Goal: Information Seeking & Learning: Learn about a topic

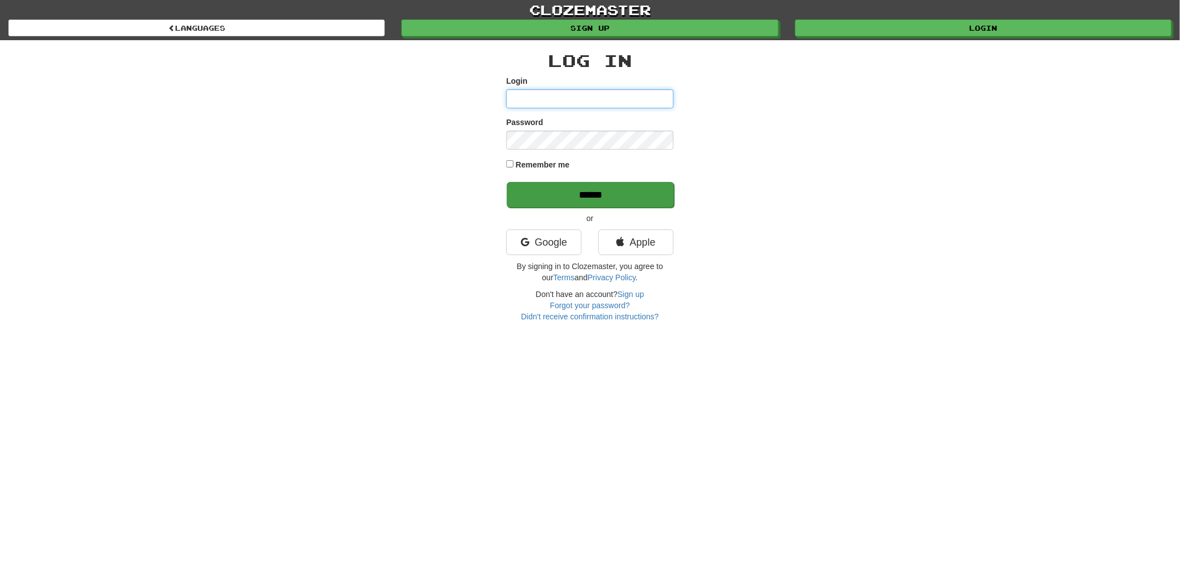
type input "******"
drag, startPoint x: 622, startPoint y: 186, endPoint x: 659, endPoint y: 45, distance: 145.3
click at [622, 185] on input "******" at bounding box center [590, 194] width 167 height 26
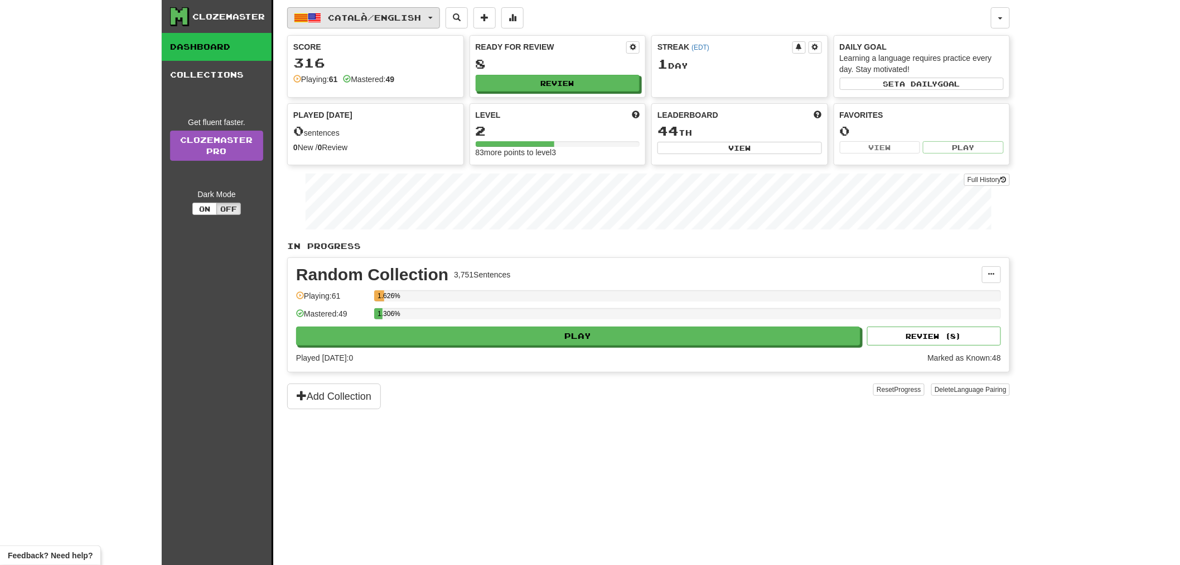
click at [422, 17] on span "Català / English" at bounding box center [375, 17] width 93 height 9
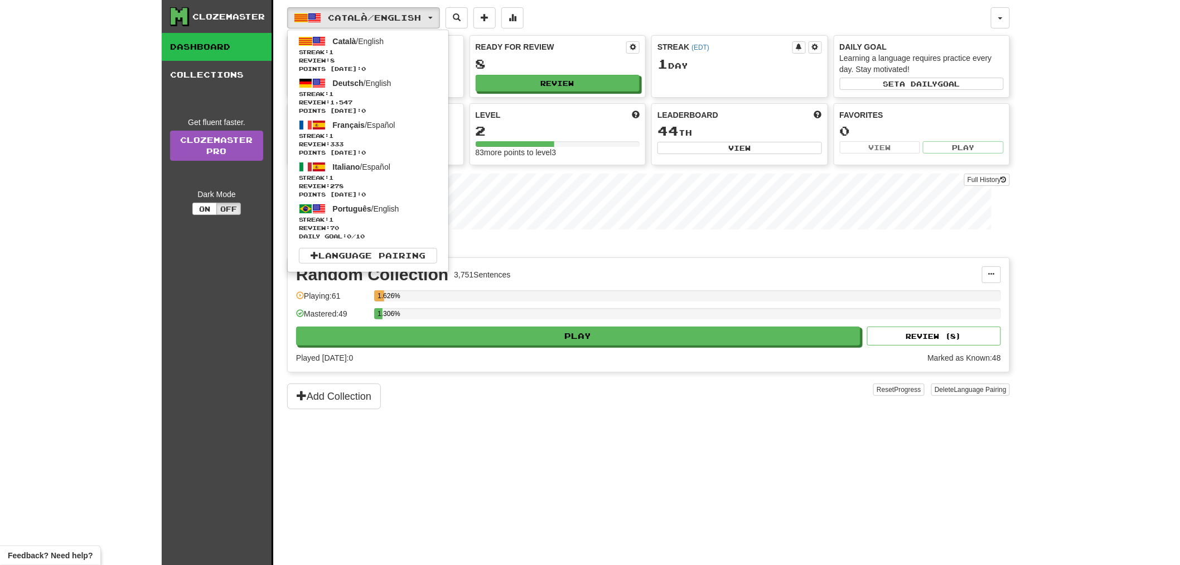
click at [491, 403] on div "Add Collection" at bounding box center [580, 396] width 586 height 26
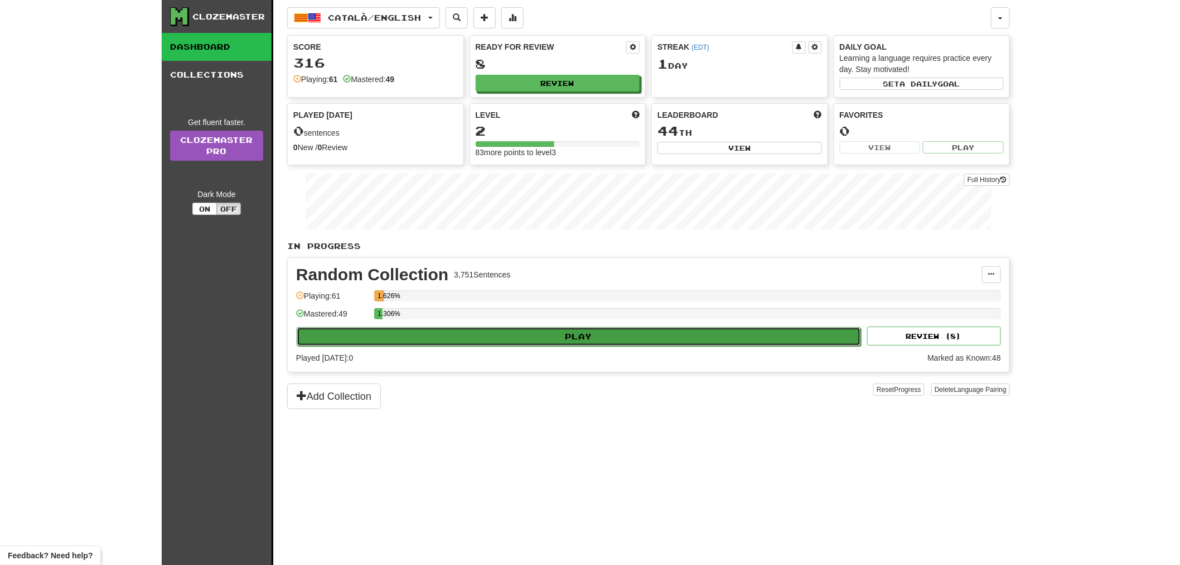
click at [501, 344] on button "Play" at bounding box center [579, 336] width 565 height 19
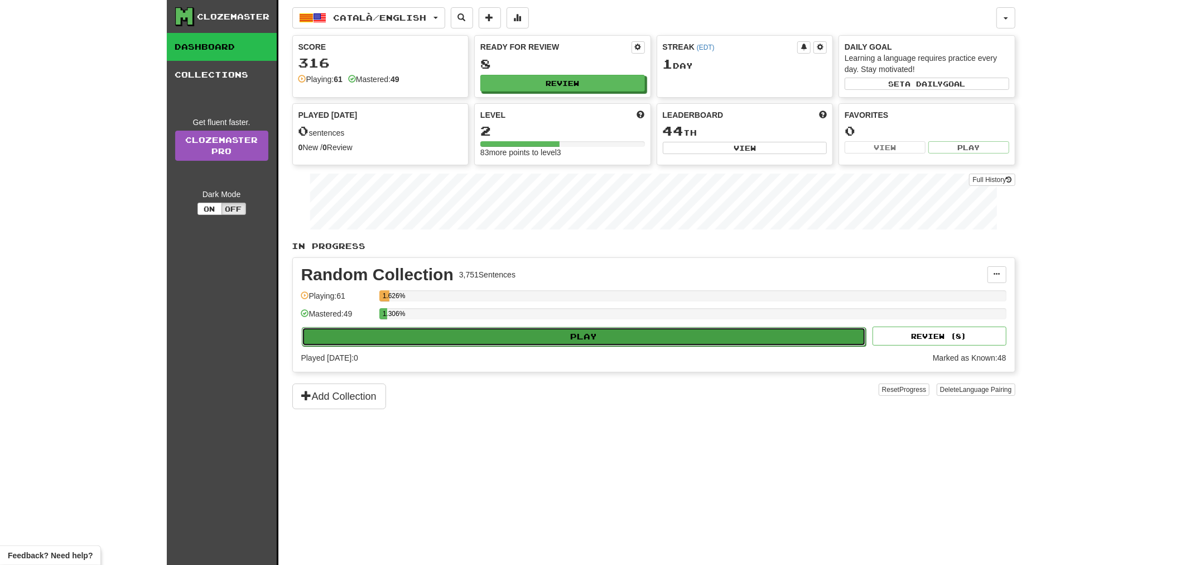
select select "**"
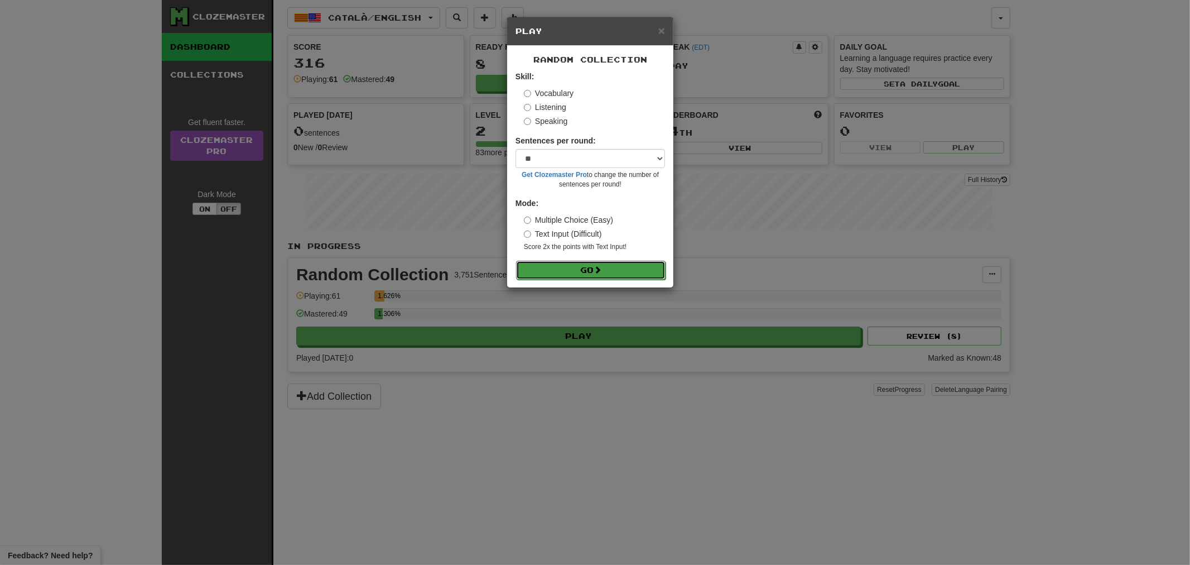
click at [600, 272] on span at bounding box center [598, 270] width 8 height 8
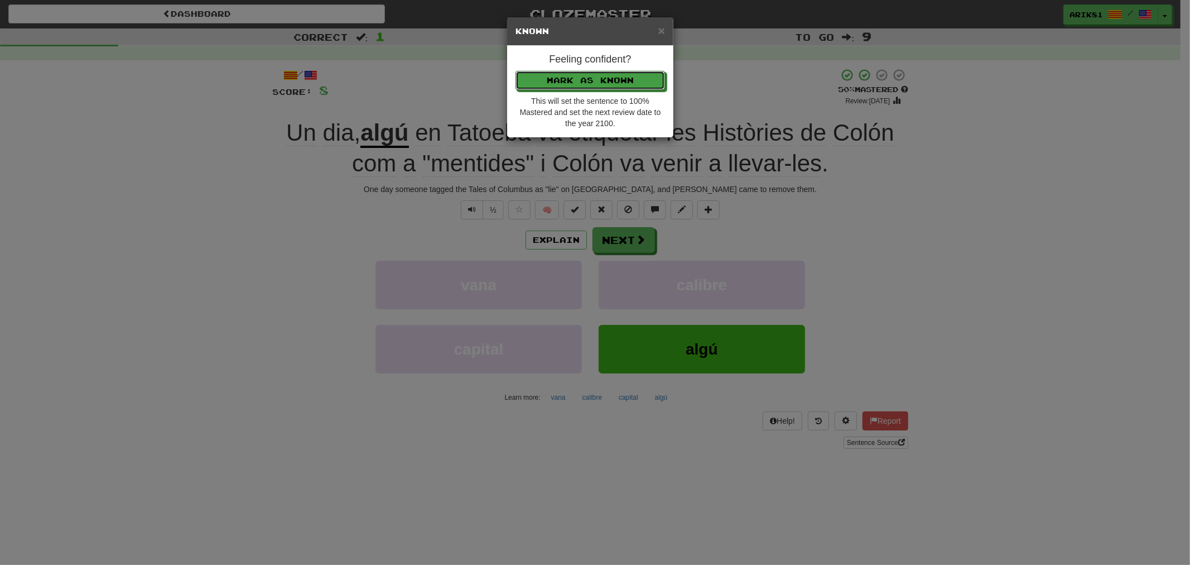
click at [515, 71] on button "Mark as Known" at bounding box center [589, 80] width 149 height 19
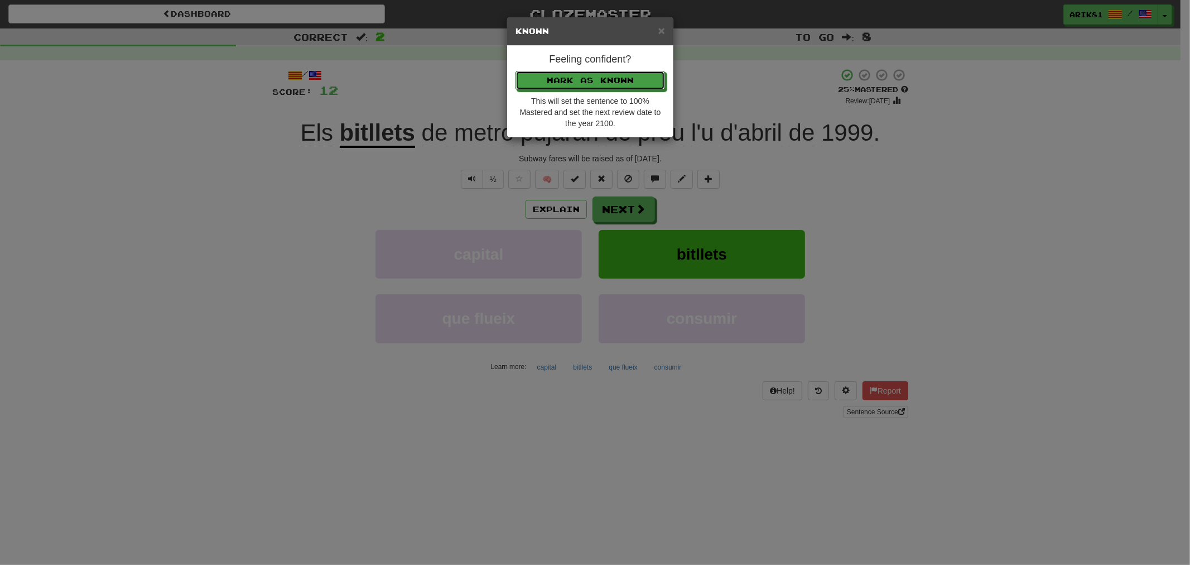
click at [515, 71] on button "Mark as Known" at bounding box center [589, 80] width 149 height 19
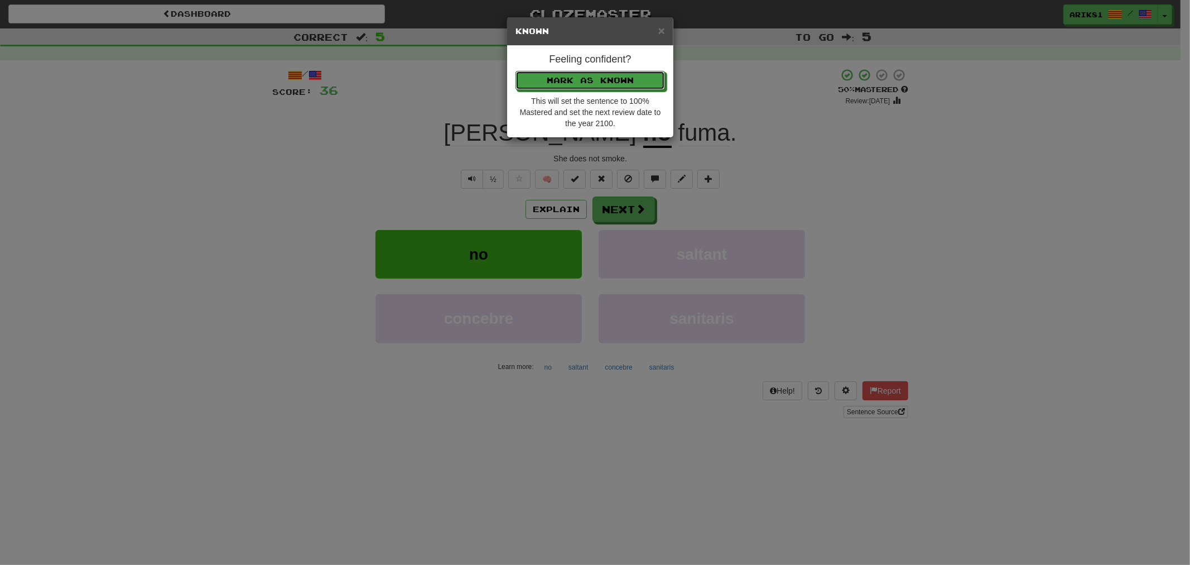
click at [515, 71] on button "Mark as Known" at bounding box center [589, 80] width 149 height 19
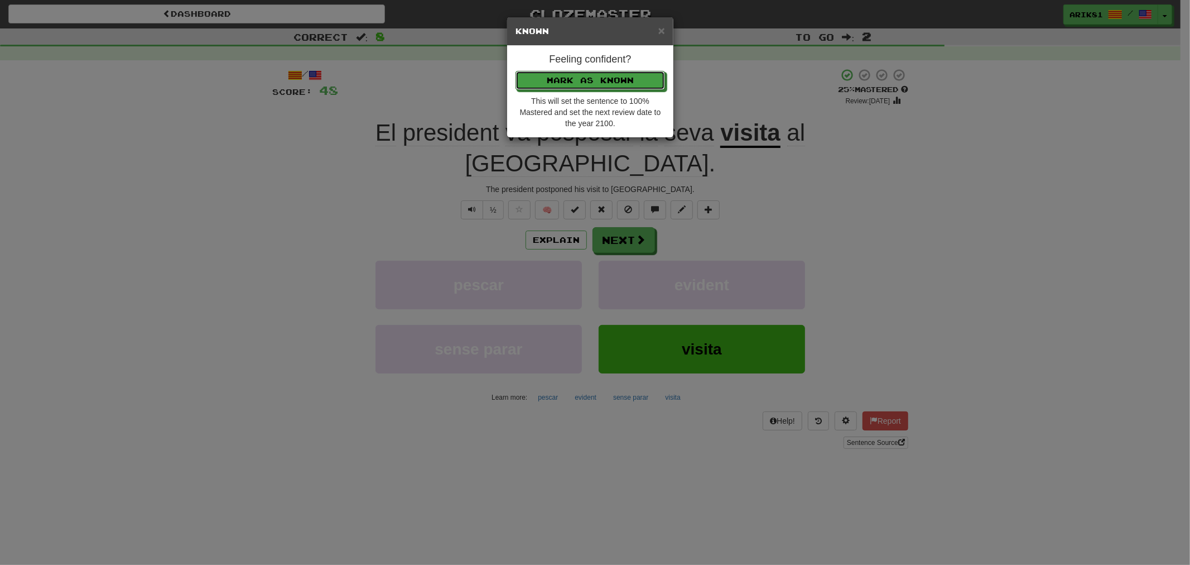
click at [515, 71] on button "Mark as Known" at bounding box center [589, 80] width 149 height 19
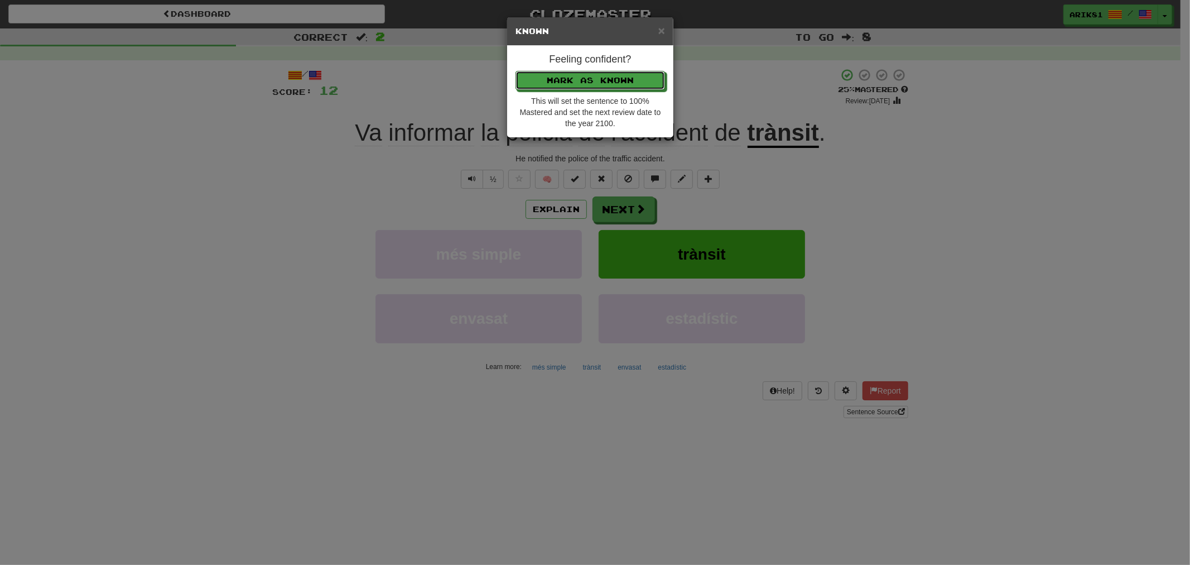
click at [515, 71] on button "Mark as Known" at bounding box center [589, 80] width 149 height 19
click button "Mark as Known" at bounding box center [589, 80] width 149 height 19
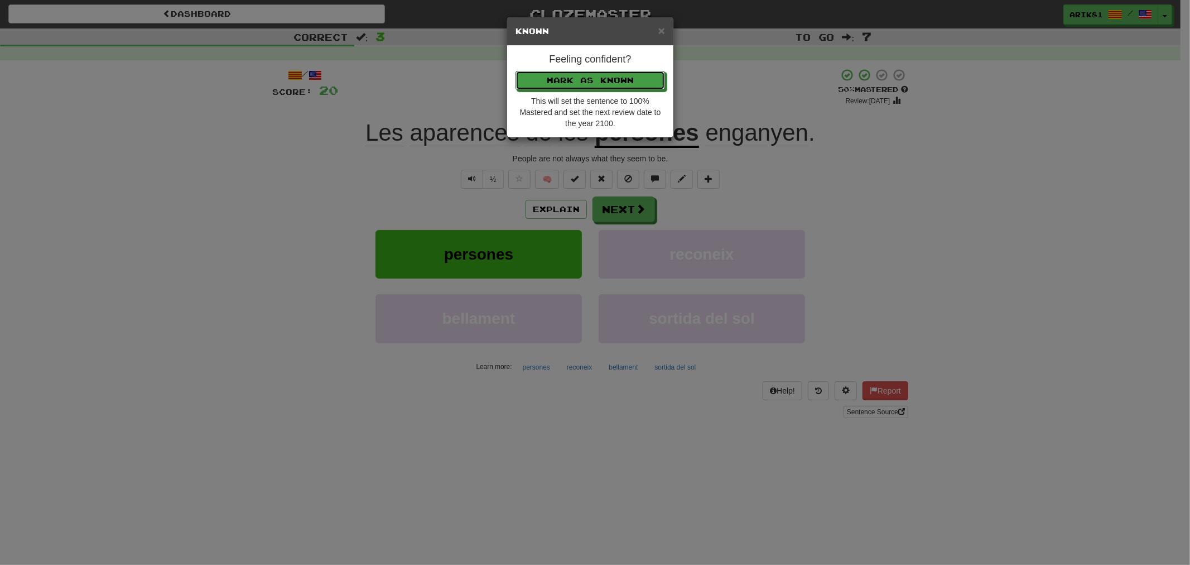
click at [515, 71] on button "Mark as Known" at bounding box center [589, 80] width 149 height 19
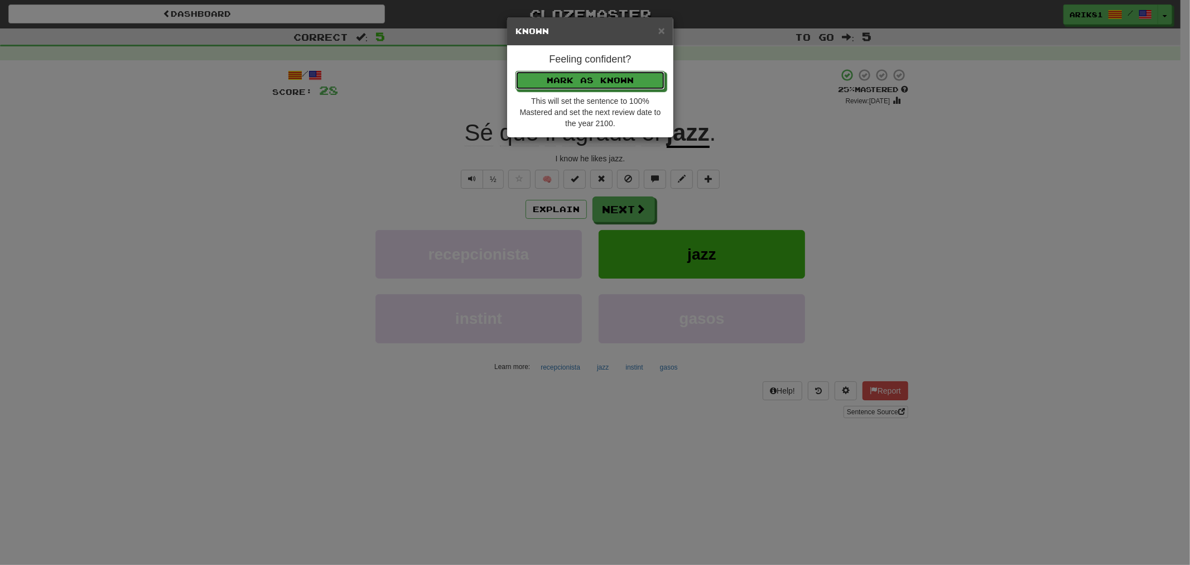
click at [515, 71] on button "Mark as Known" at bounding box center [589, 80] width 149 height 19
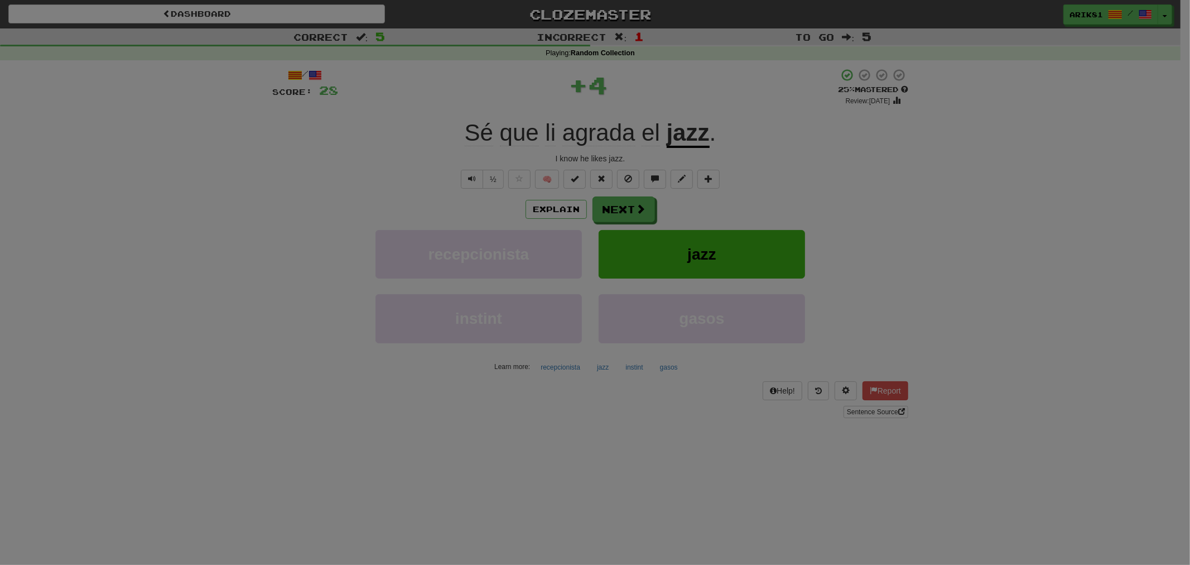
click button "Mark as Known" at bounding box center [589, 50] width 149 height 19
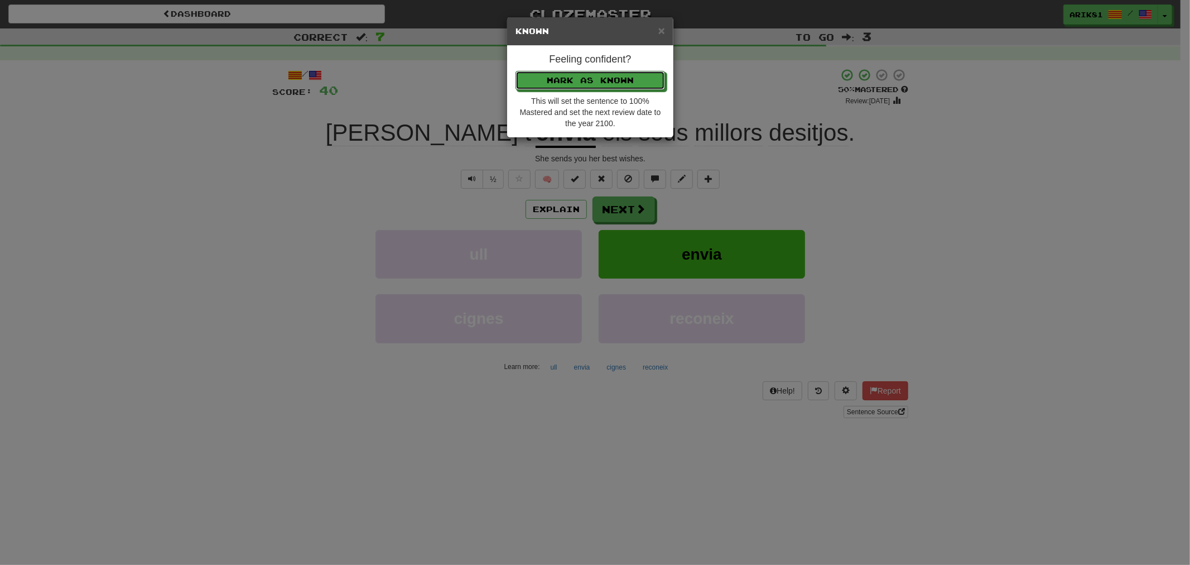
click at [515, 71] on button "Mark as Known" at bounding box center [589, 80] width 149 height 19
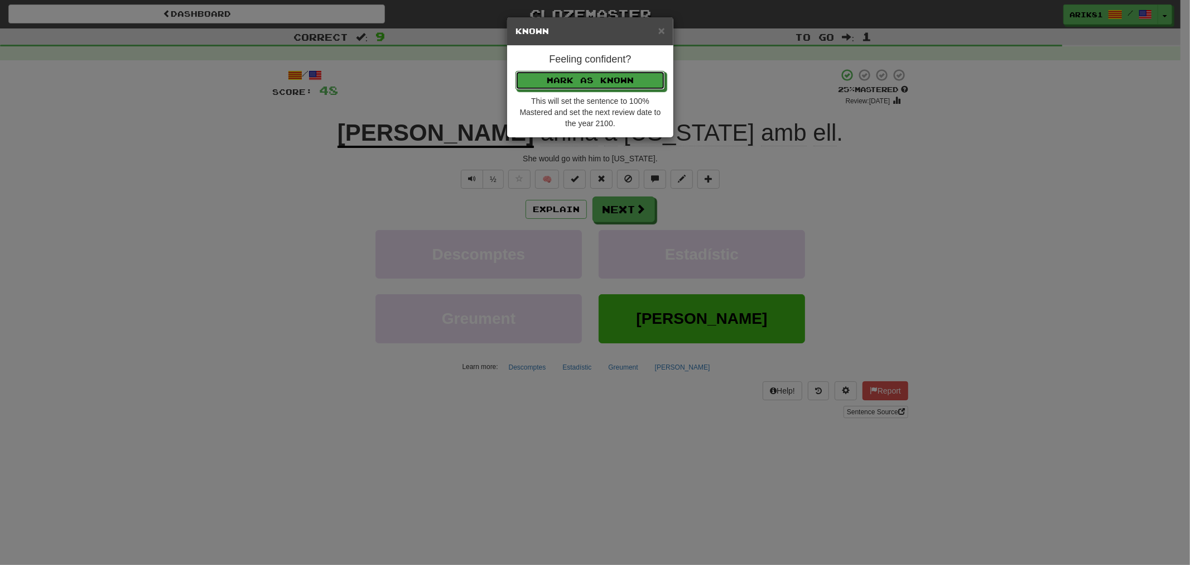
click at [515, 71] on button "Mark as Known" at bounding box center [589, 80] width 149 height 19
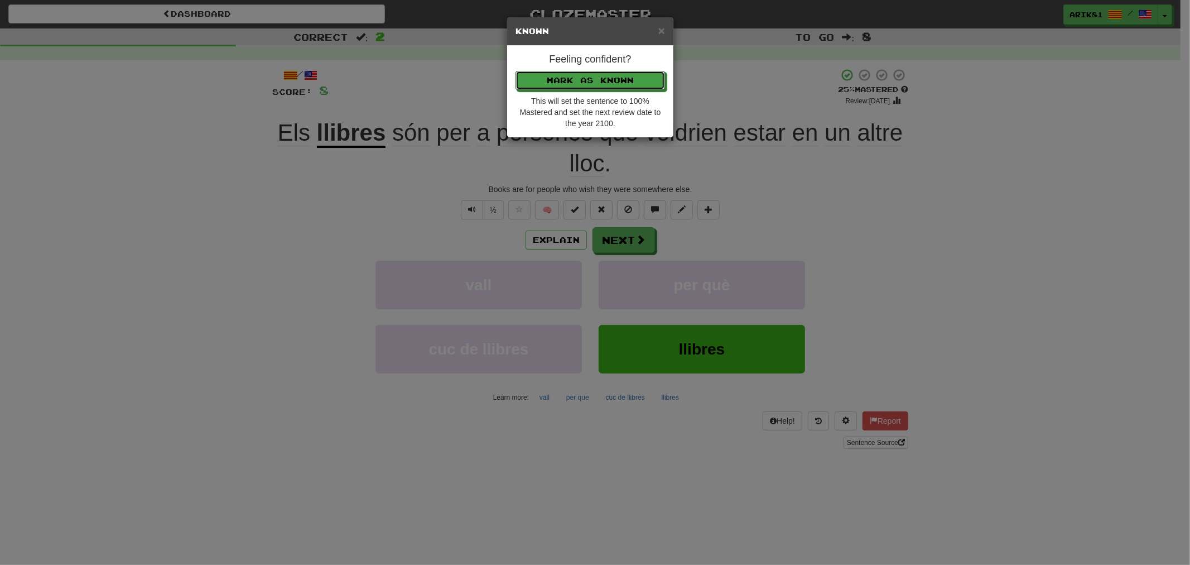
click at [515, 71] on button "Mark as Known" at bounding box center [589, 80] width 149 height 19
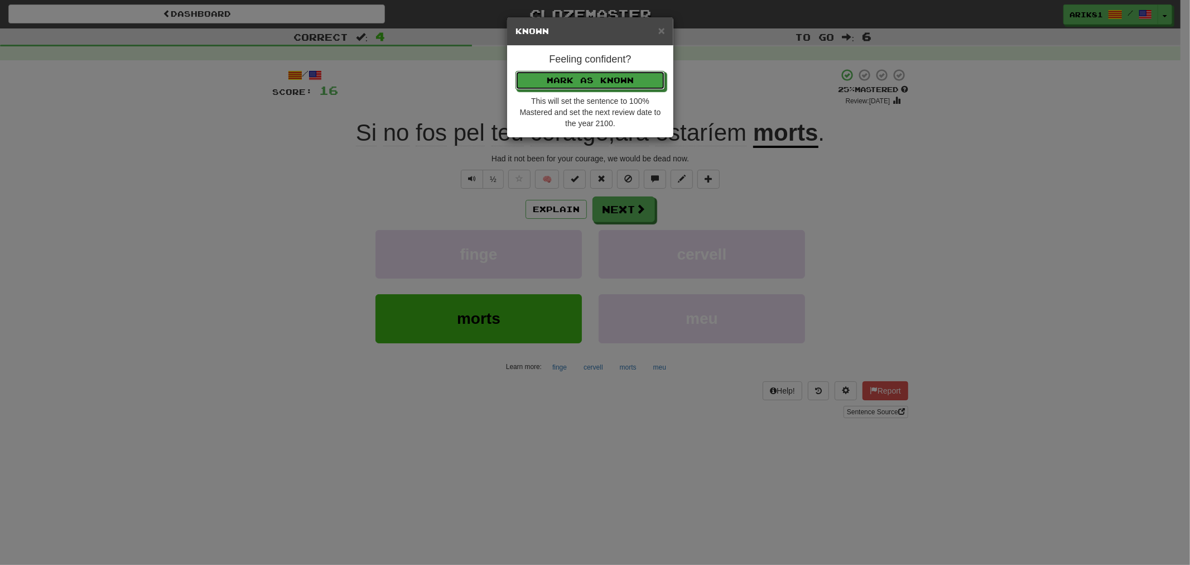
click at [515, 71] on button "Mark as Known" at bounding box center [589, 80] width 149 height 19
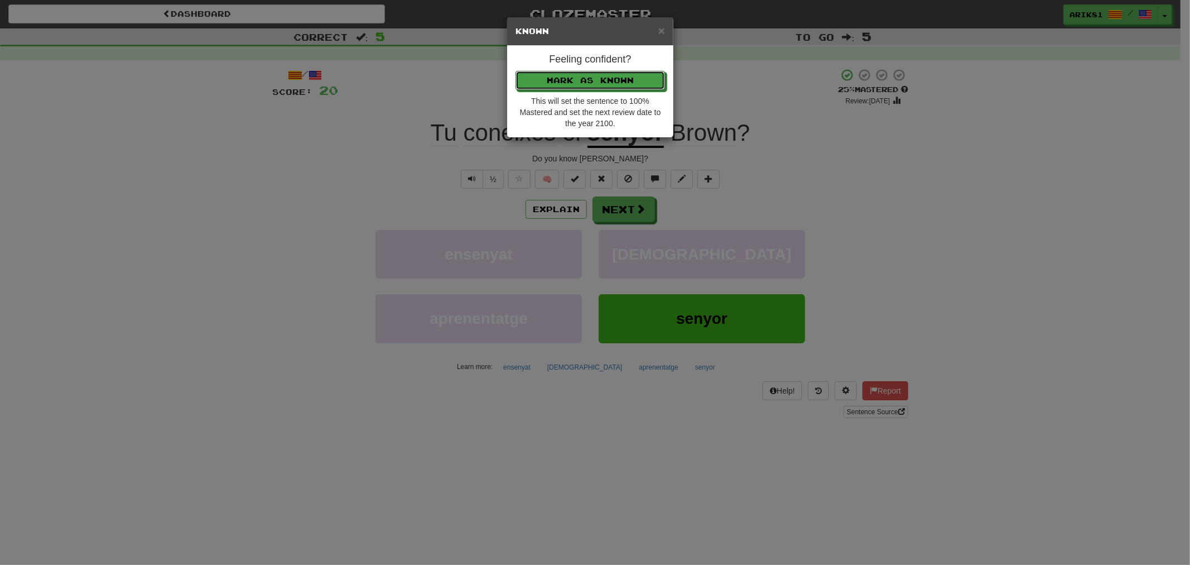
click at [515, 71] on button "Mark as Known" at bounding box center [589, 80] width 149 height 19
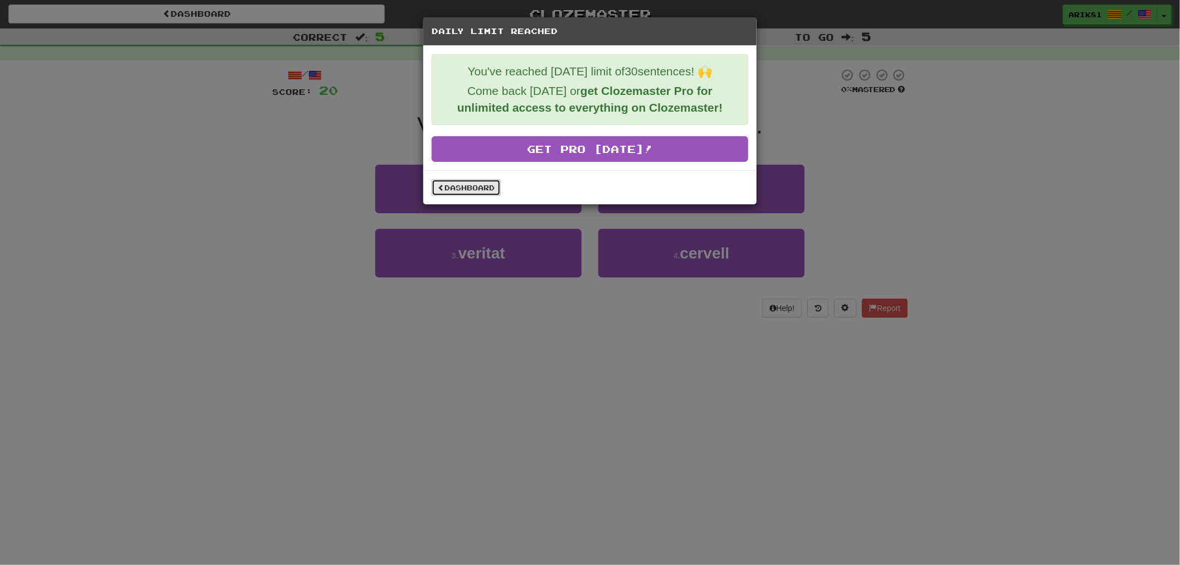
click at [488, 192] on link "Dashboard" at bounding box center [466, 187] width 69 height 17
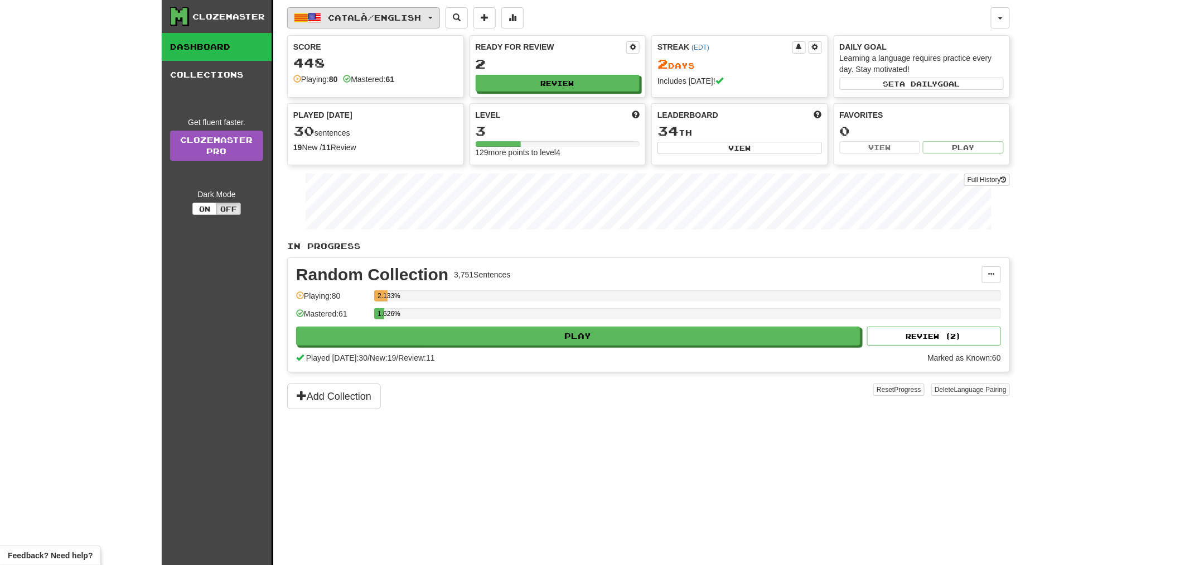
click at [372, 16] on span "Català / English" at bounding box center [375, 17] width 93 height 9
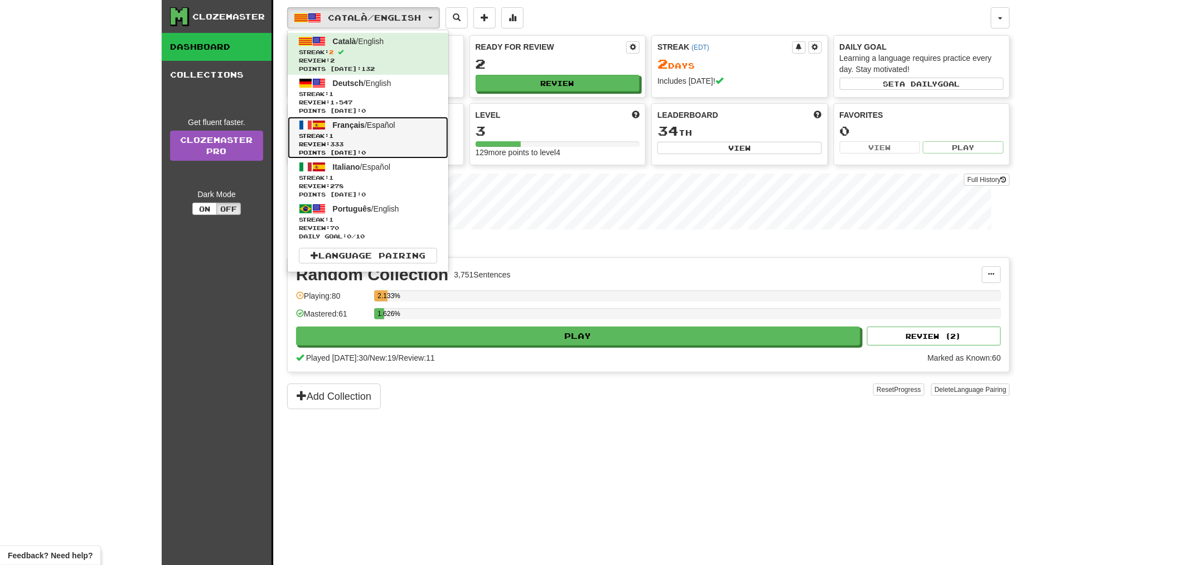
click at [358, 136] on span "Streak: 1" at bounding box center [368, 136] width 138 height 8
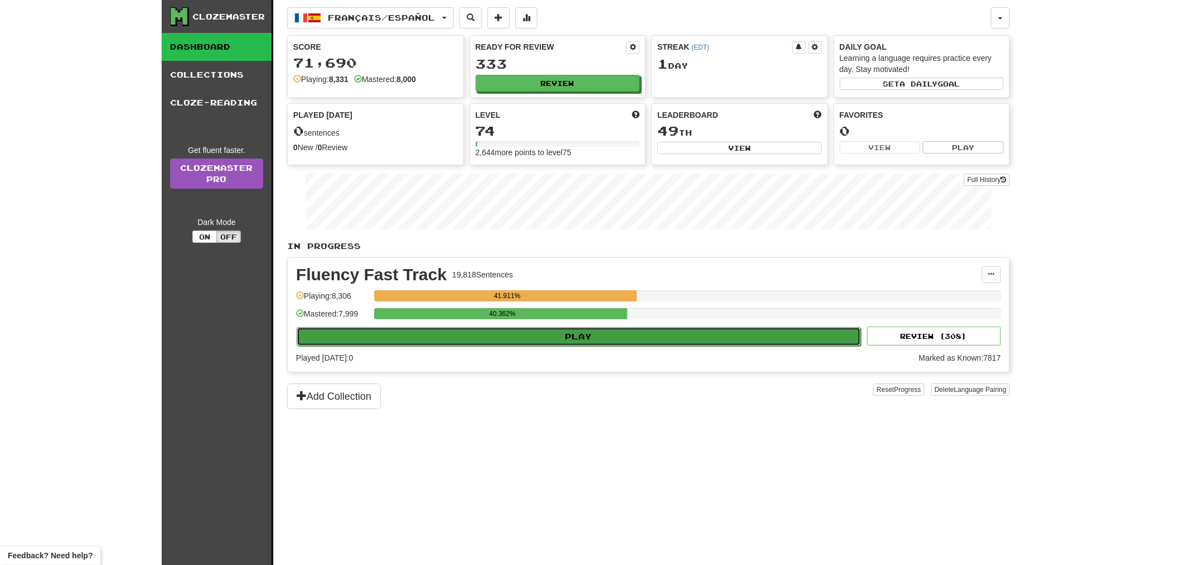
click at [540, 331] on button "Play" at bounding box center [579, 336] width 565 height 19
select select "**"
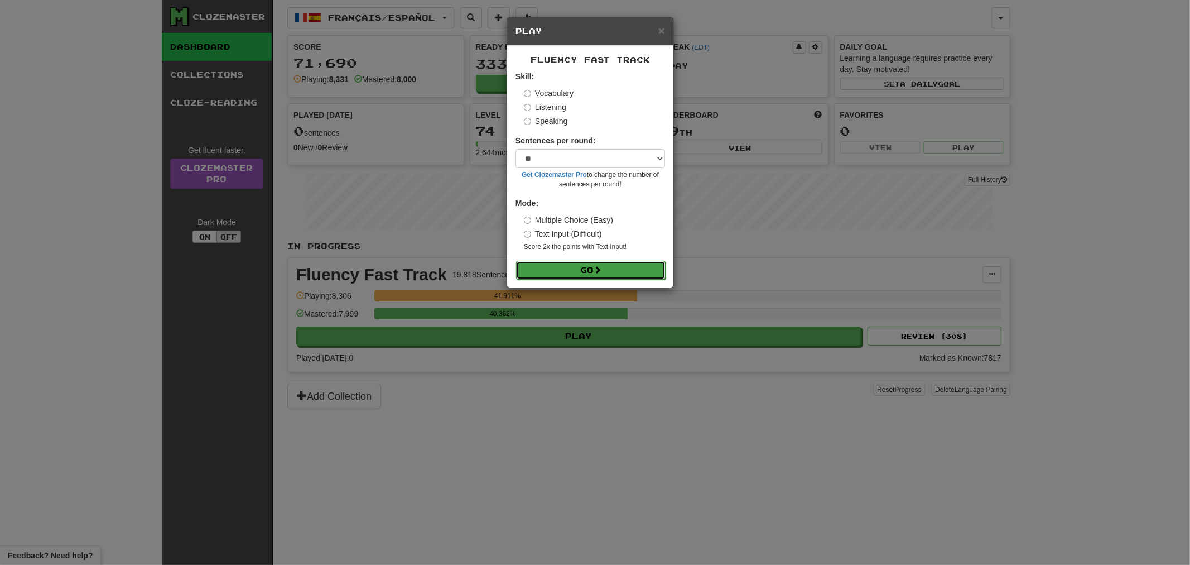
click at [617, 268] on button "Go" at bounding box center [590, 270] width 149 height 19
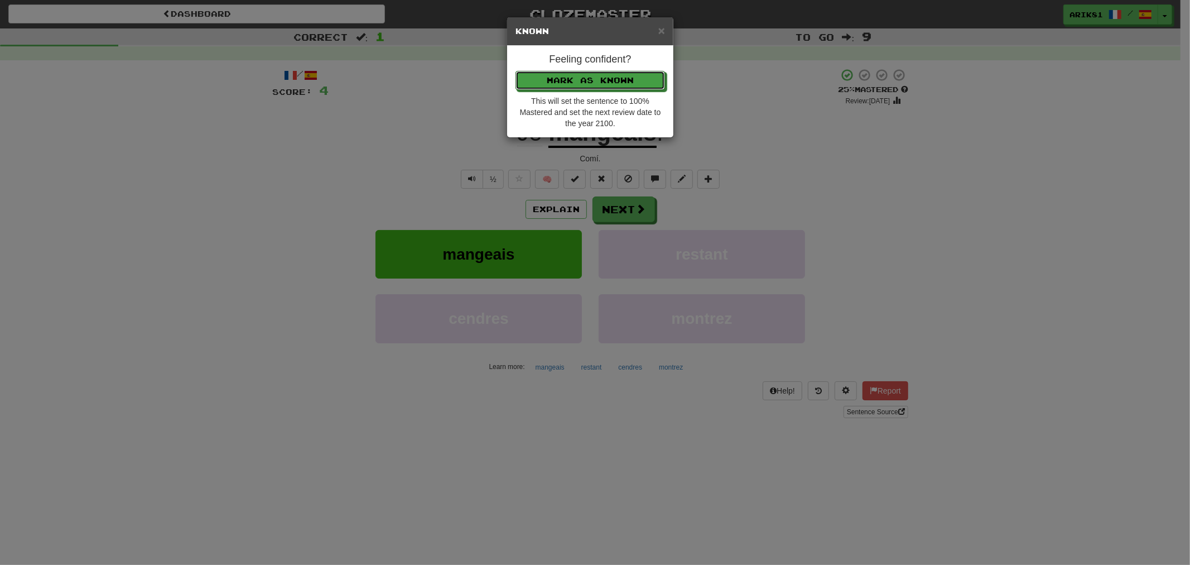
click at [515, 71] on button "Mark as Known" at bounding box center [589, 80] width 149 height 19
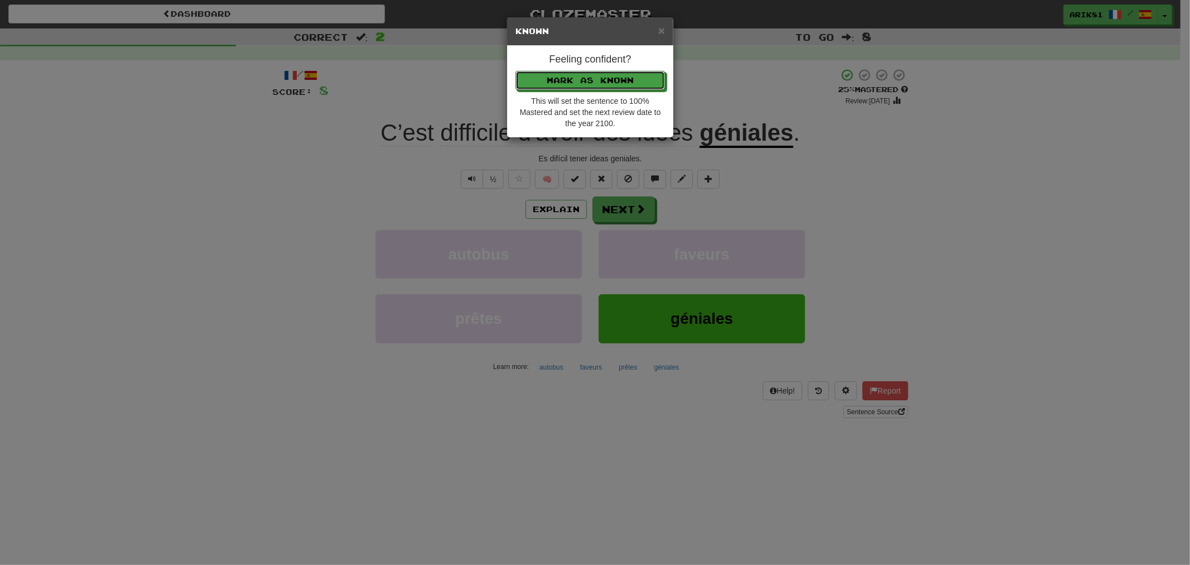
click at [515, 71] on button "Mark as Known" at bounding box center [589, 80] width 149 height 19
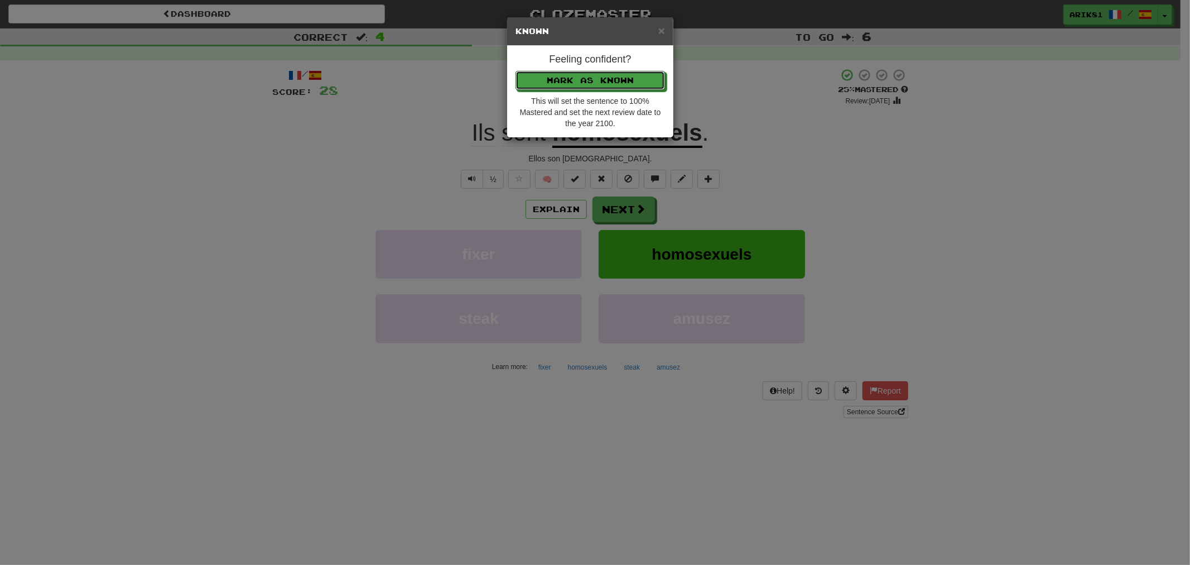
click at [515, 71] on button "Mark as Known" at bounding box center [589, 80] width 149 height 19
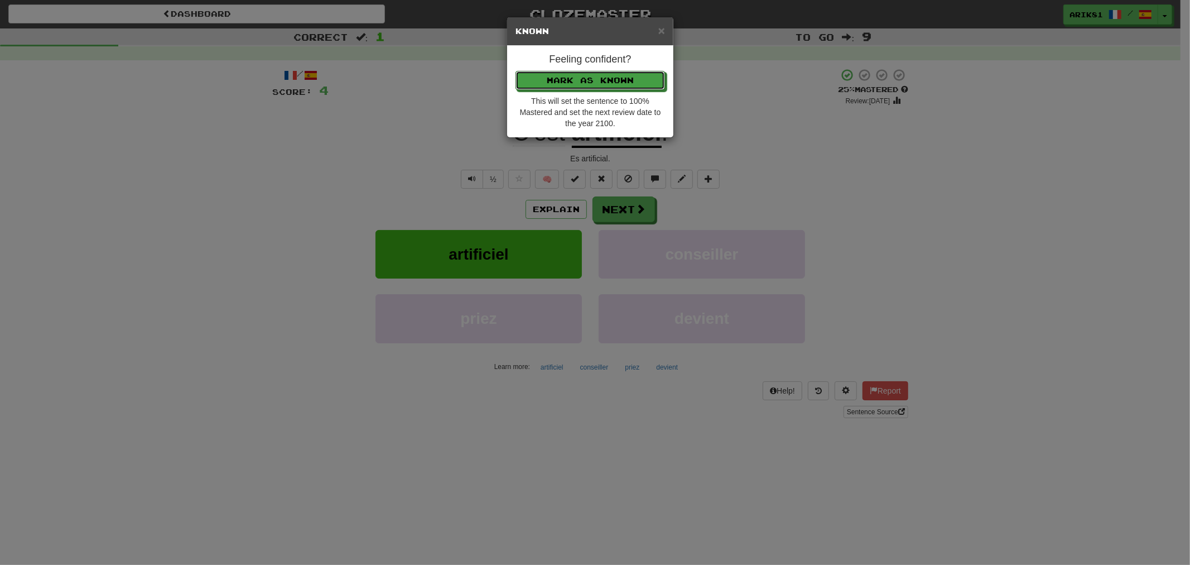
click at [515, 71] on button "Mark as Known" at bounding box center [589, 80] width 149 height 19
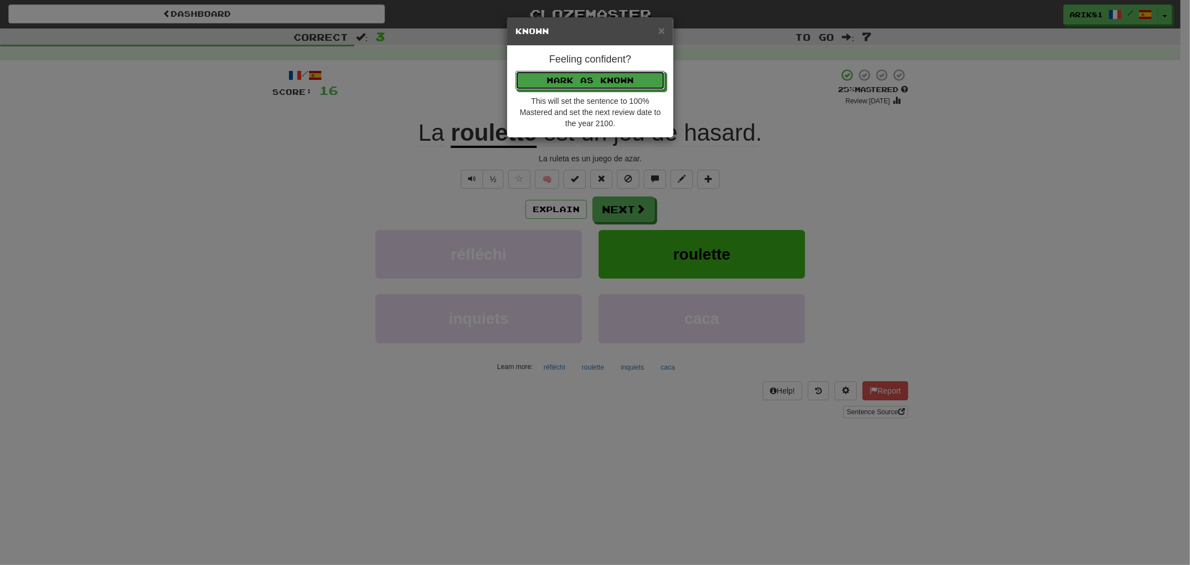
click at [515, 71] on button "Mark as Known" at bounding box center [589, 80] width 149 height 19
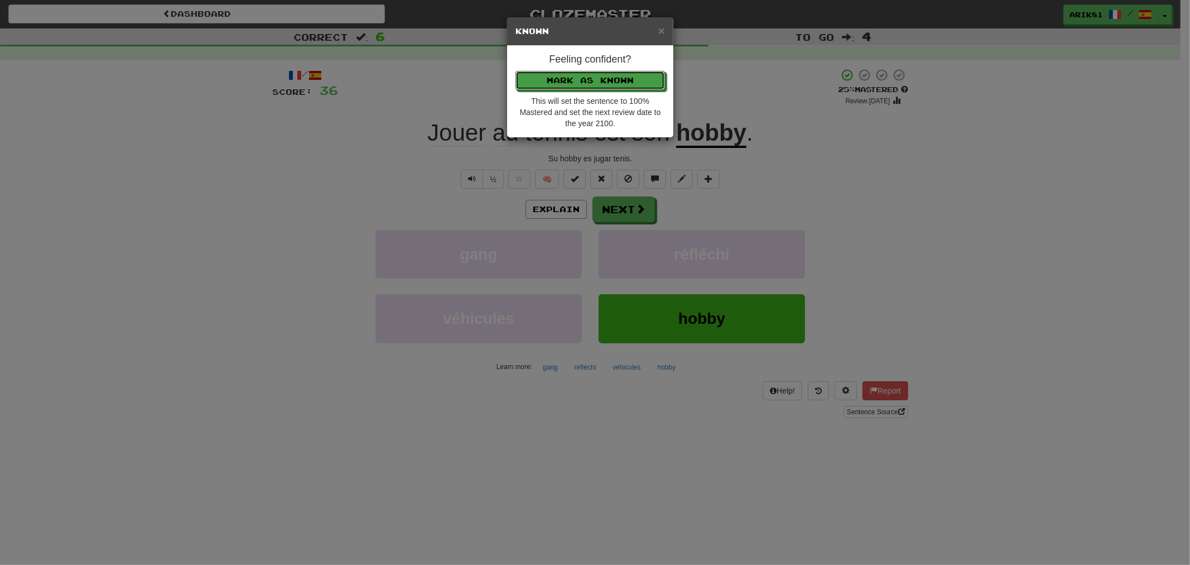
click at [515, 71] on button "Mark as Known" at bounding box center [589, 80] width 149 height 19
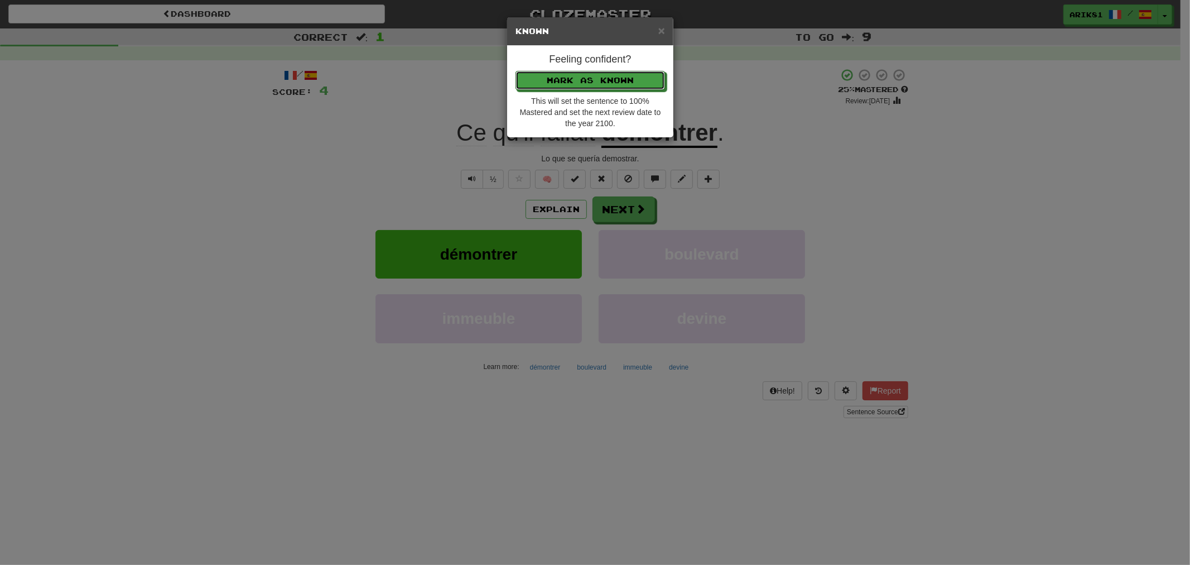
click at [515, 71] on button "Mark as Known" at bounding box center [589, 80] width 149 height 19
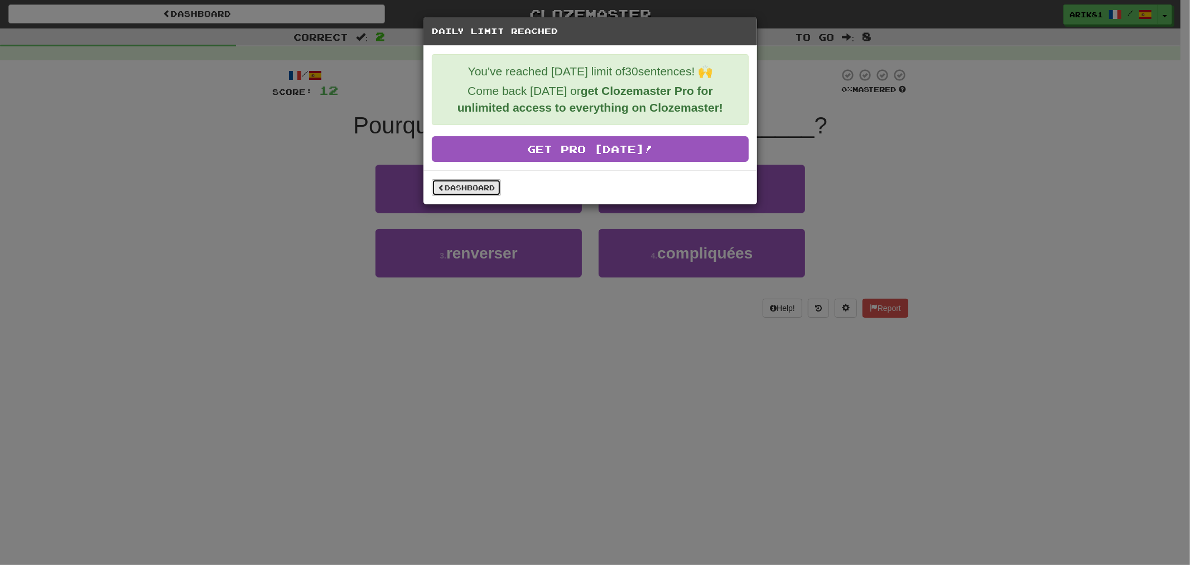
click at [464, 192] on link "Dashboard" at bounding box center [466, 187] width 69 height 17
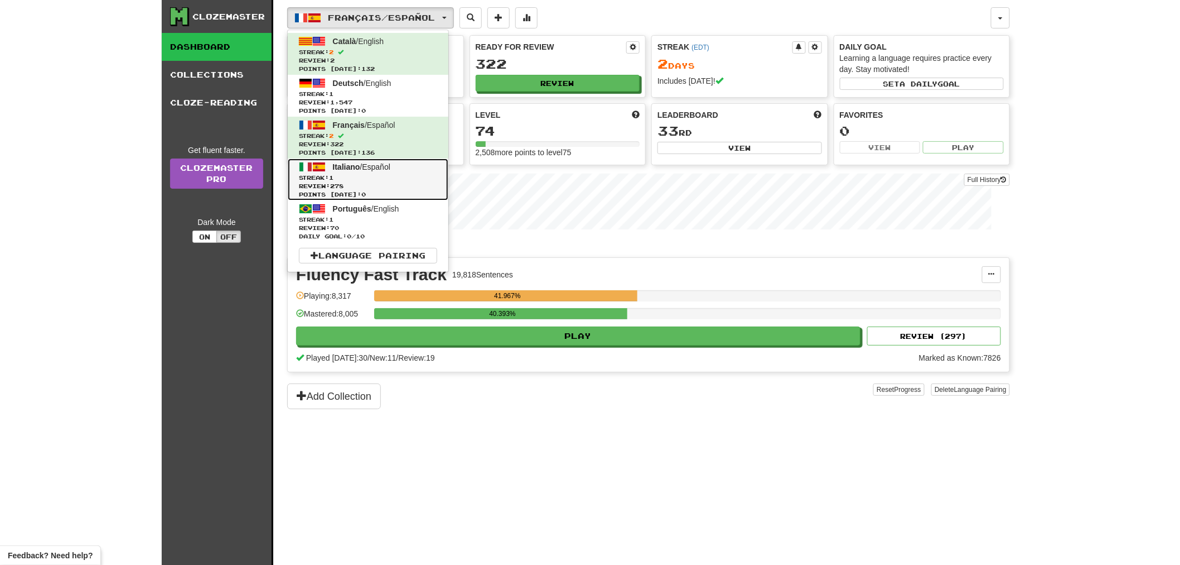
click at [346, 165] on span "Italiano" at bounding box center [346, 166] width 27 height 9
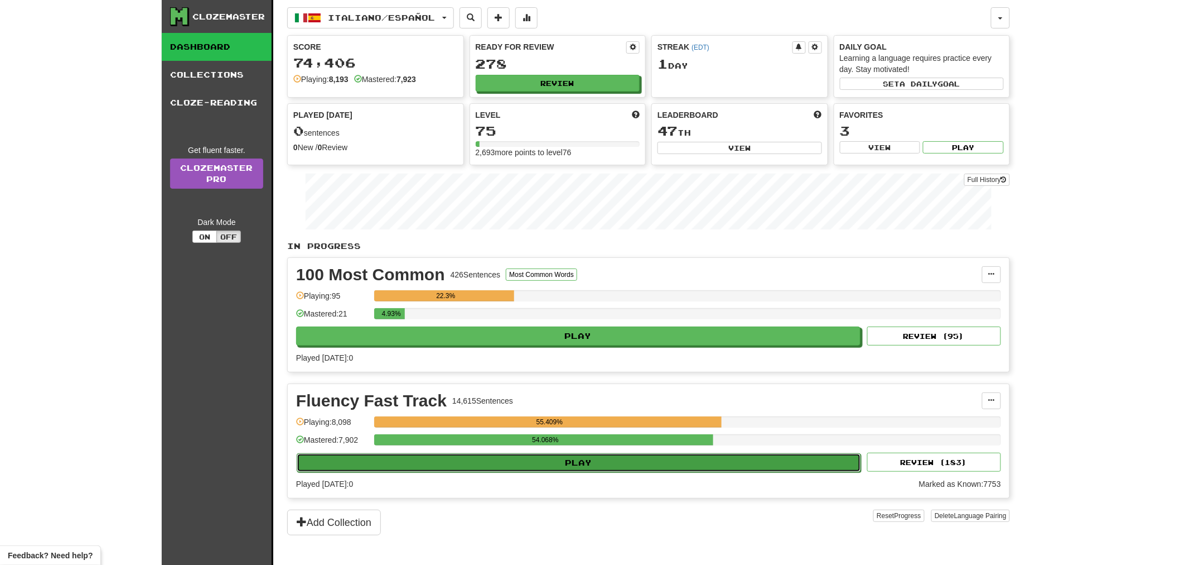
click at [622, 461] on button "Play" at bounding box center [579, 462] width 565 height 19
select select "**"
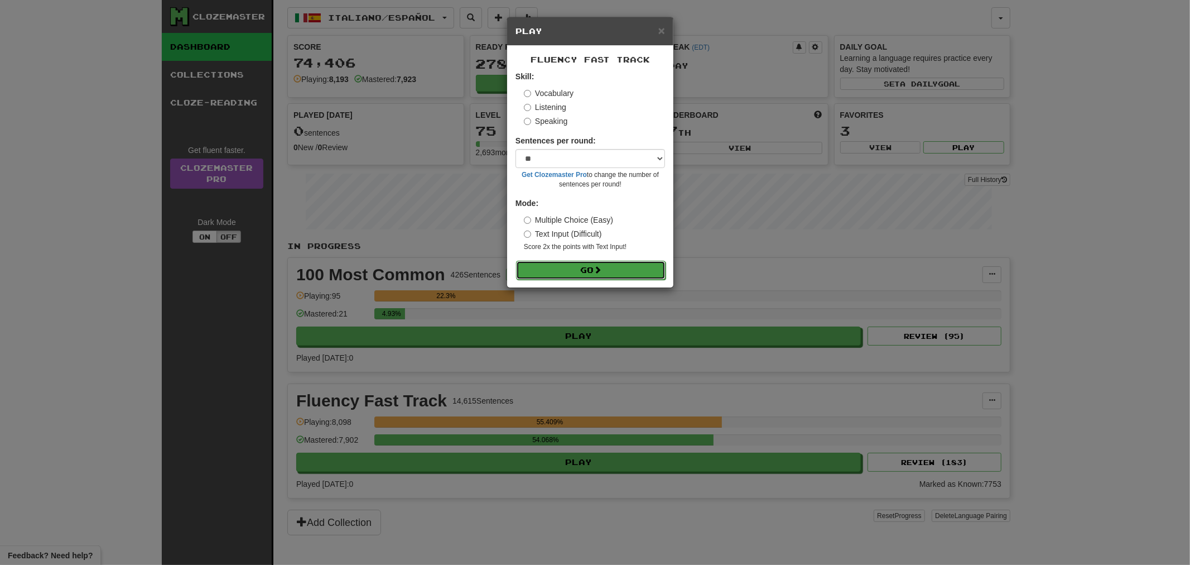
click at [656, 261] on button "Go" at bounding box center [590, 270] width 149 height 19
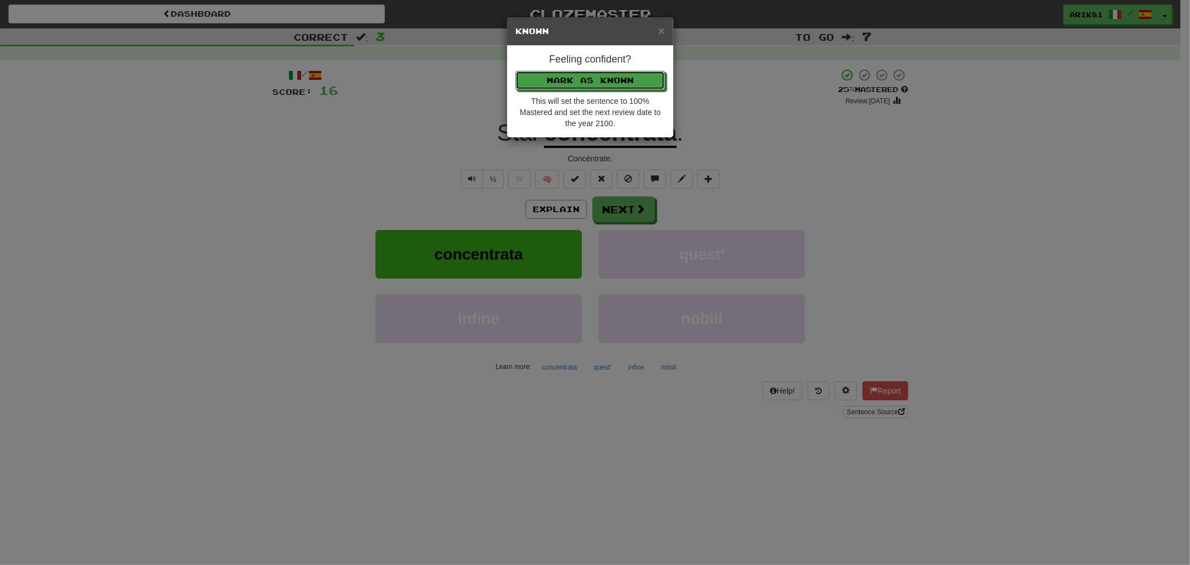
click at [515, 71] on button "Mark as Known" at bounding box center [589, 80] width 149 height 19
click button "Mark as Known" at bounding box center [589, 80] width 149 height 19
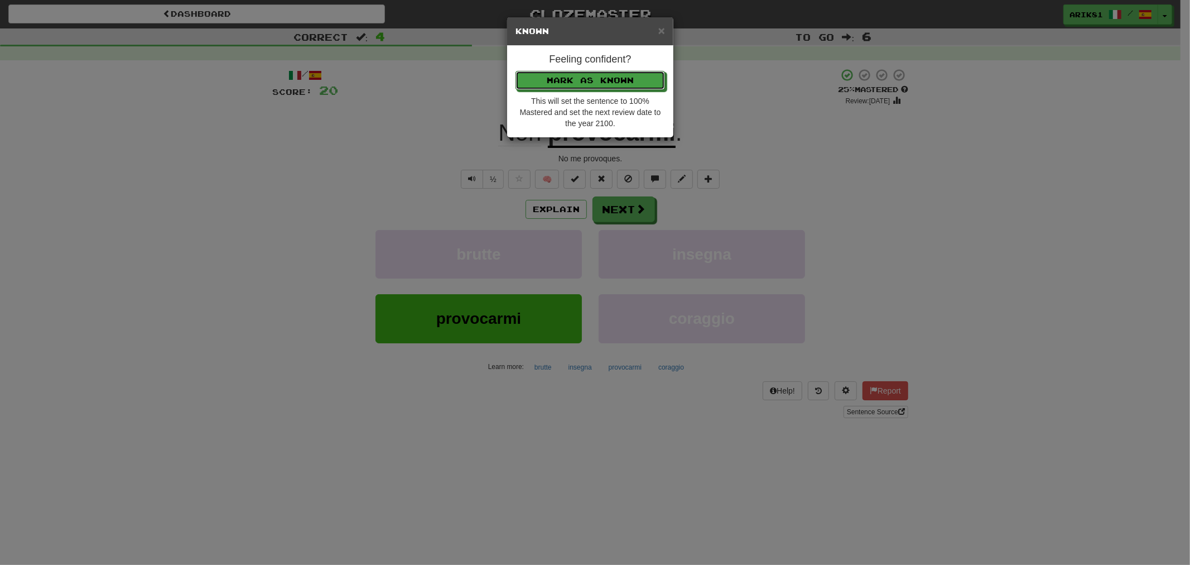
click at [515, 71] on button "Mark as Known" at bounding box center [589, 80] width 149 height 19
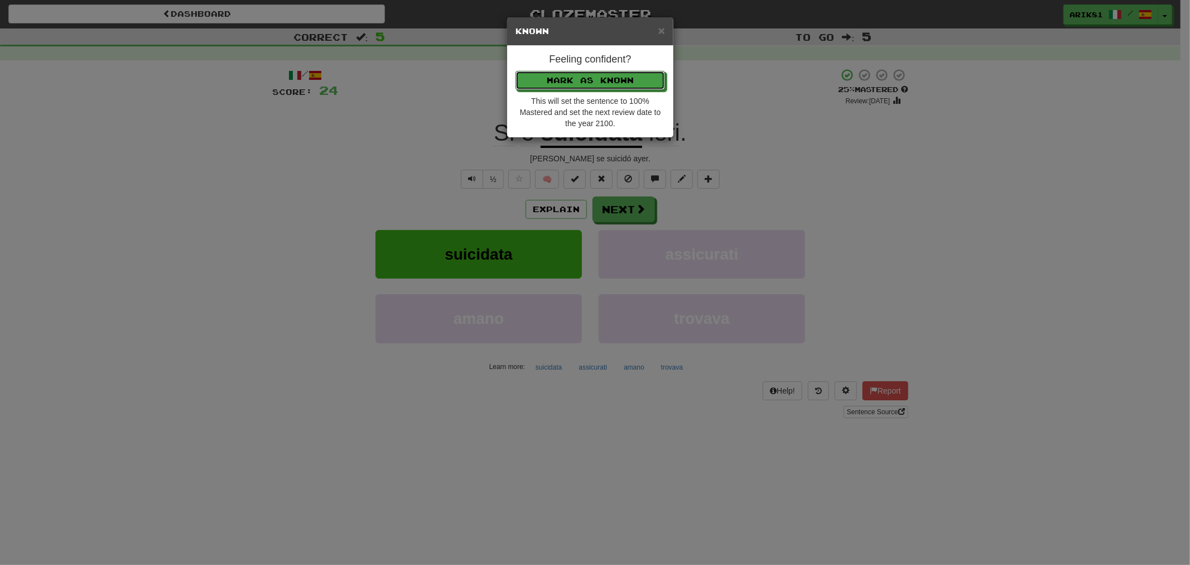
click at [515, 71] on button "Mark as Known" at bounding box center [589, 80] width 149 height 19
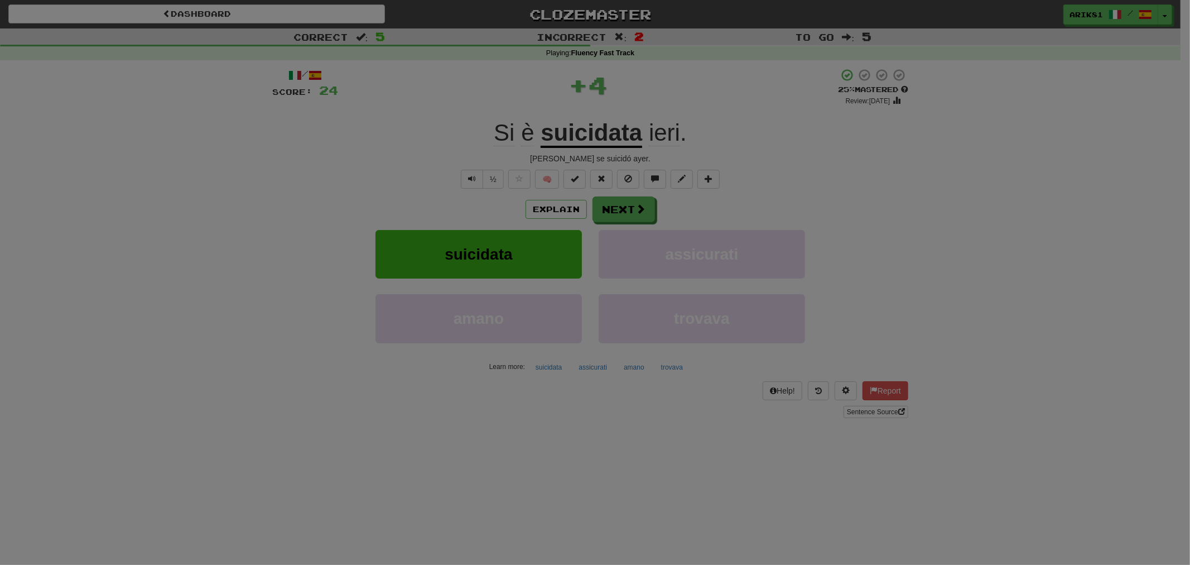
click button "Mark as Known" at bounding box center [589, 50] width 149 height 19
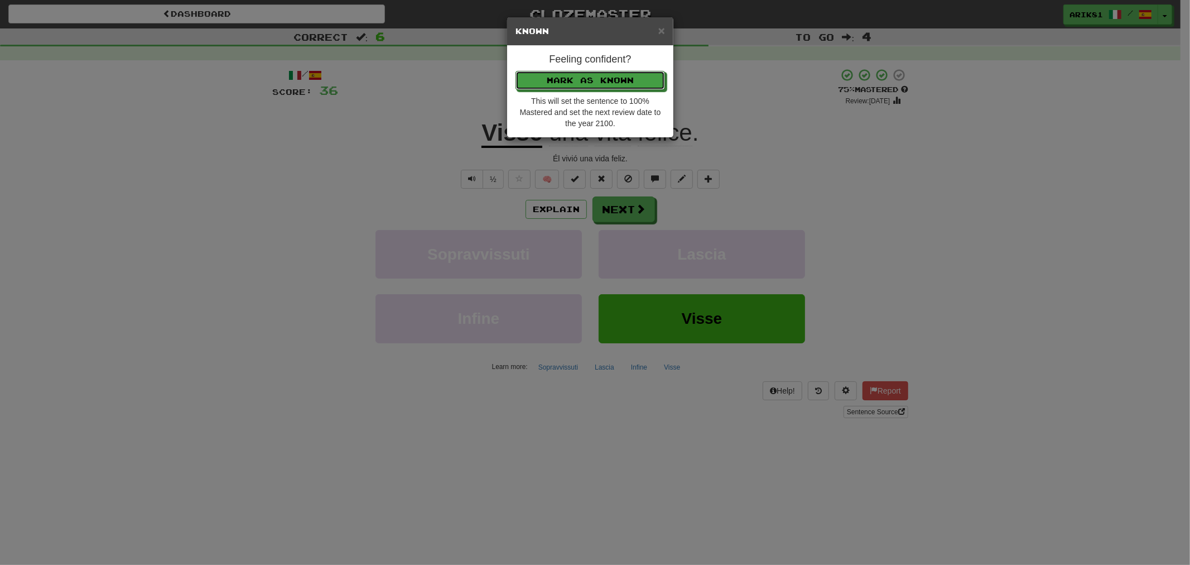
click at [515, 71] on button "Mark as Known" at bounding box center [589, 80] width 149 height 19
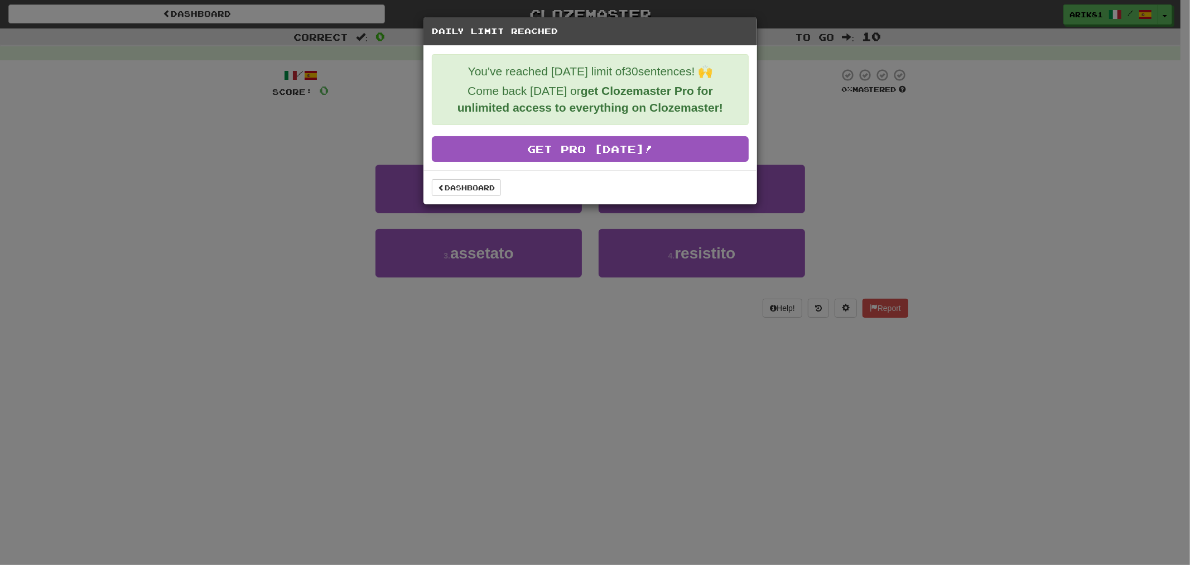
click at [461, 177] on div "Dashboard" at bounding box center [590, 187] width 334 height 34
click at [456, 185] on link "Dashboard" at bounding box center [466, 187] width 69 height 17
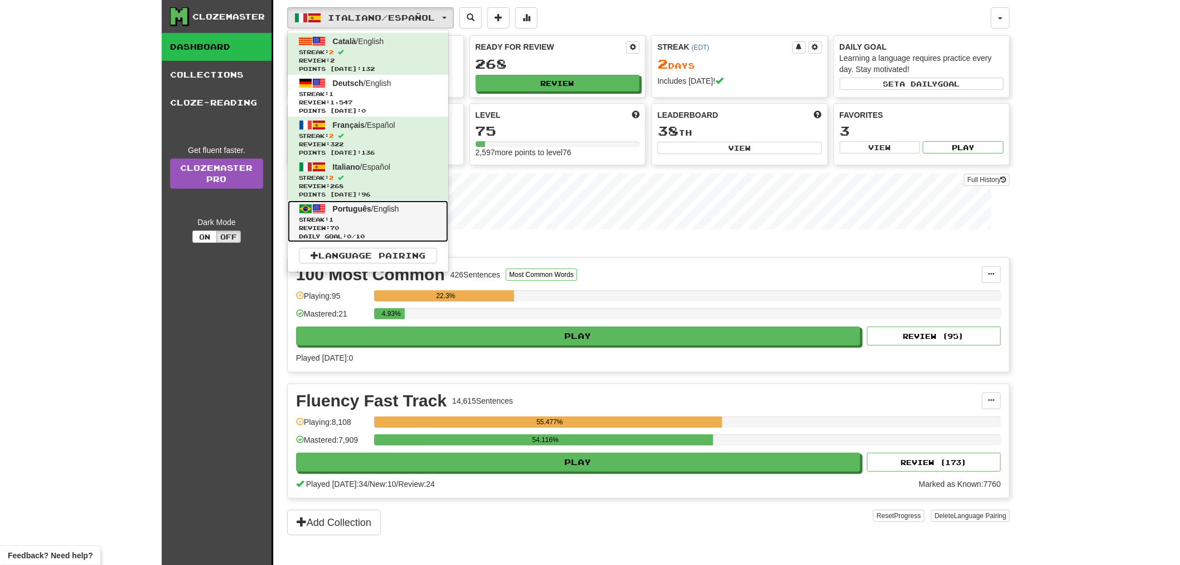
click at [331, 229] on span "Review: 70" at bounding box center [368, 228] width 138 height 8
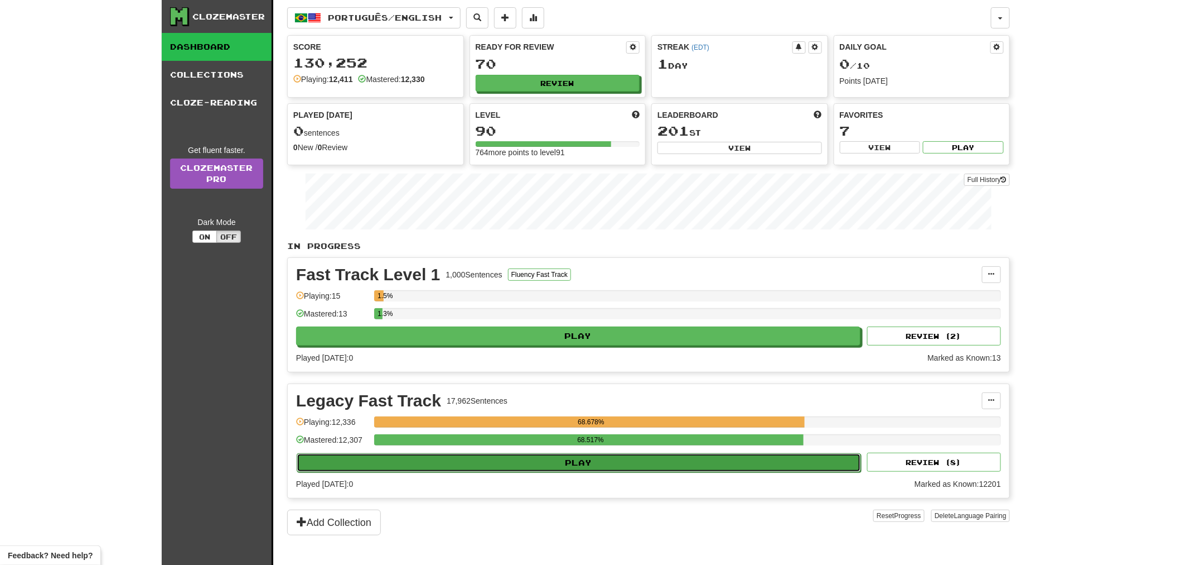
click at [746, 460] on button "Play" at bounding box center [579, 462] width 565 height 19
select select "**"
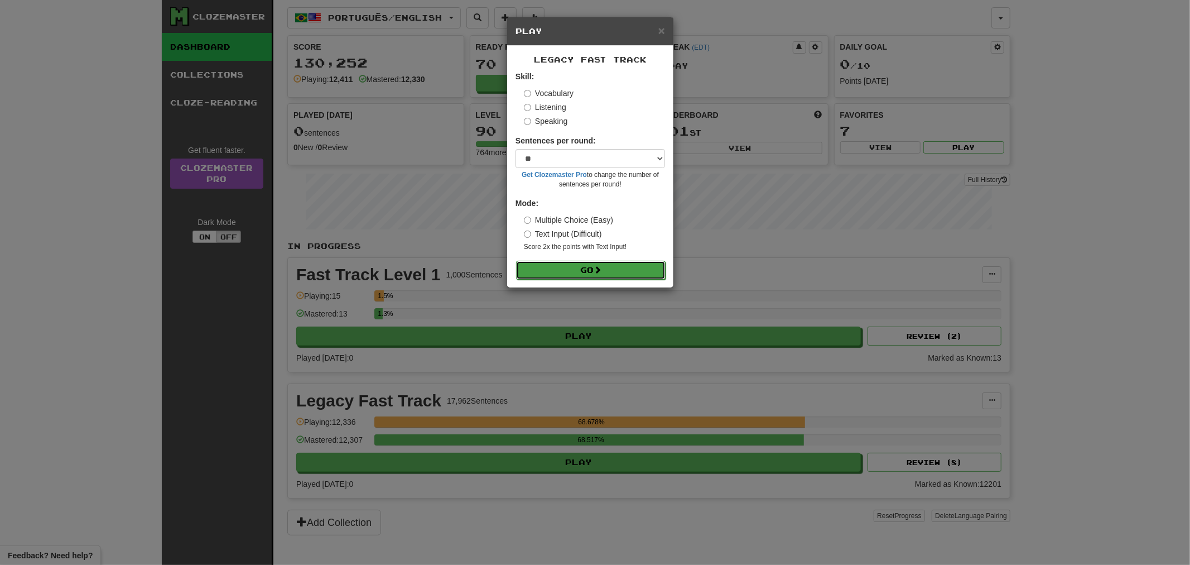
click at [615, 266] on button "Go" at bounding box center [590, 270] width 149 height 19
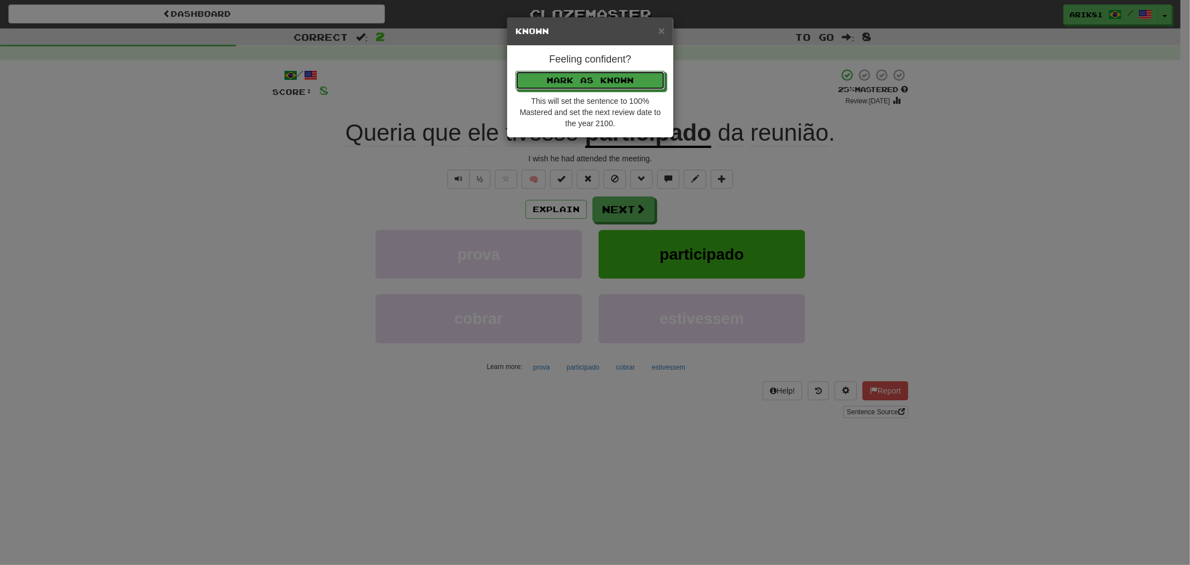
click at [515, 71] on button "Mark as Known" at bounding box center [589, 80] width 149 height 19
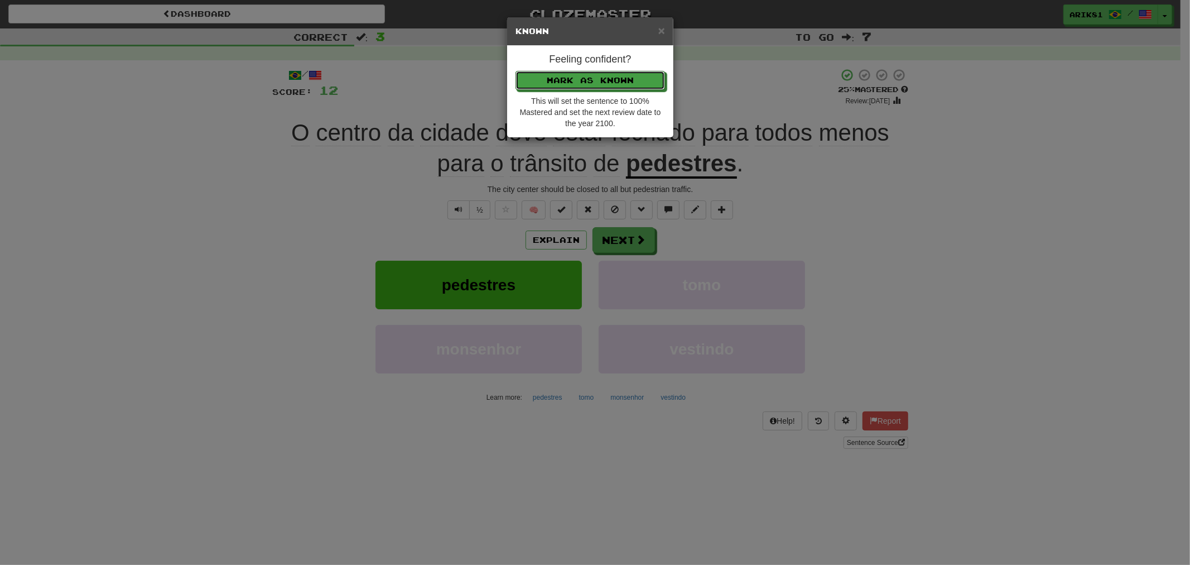
click at [515, 71] on button "Mark as Known" at bounding box center [589, 80] width 149 height 19
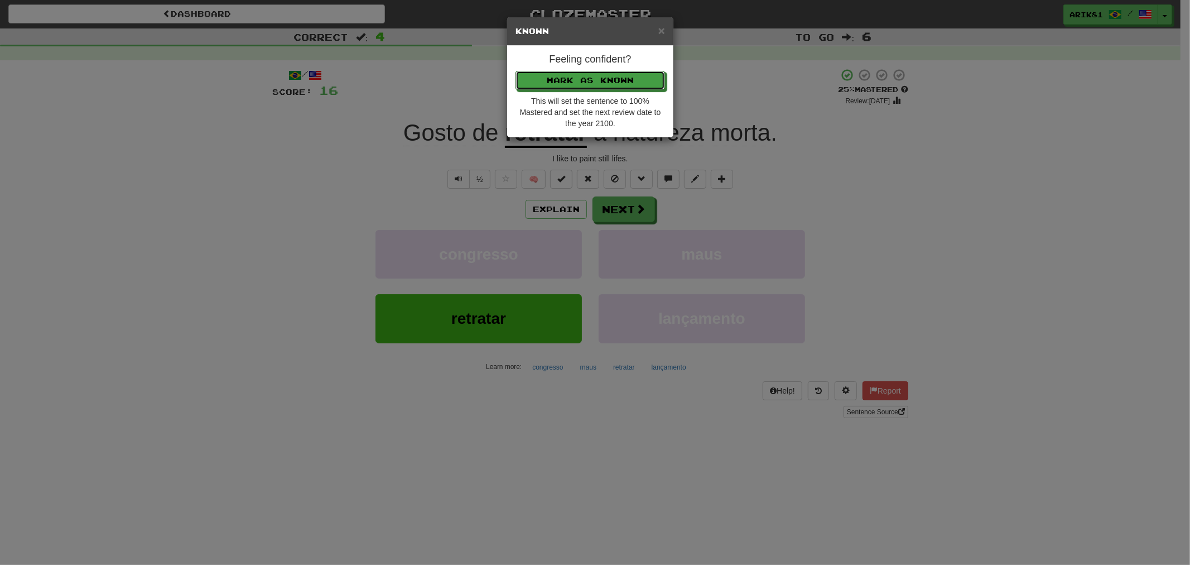
click at [515, 71] on button "Mark as Known" at bounding box center [589, 80] width 149 height 19
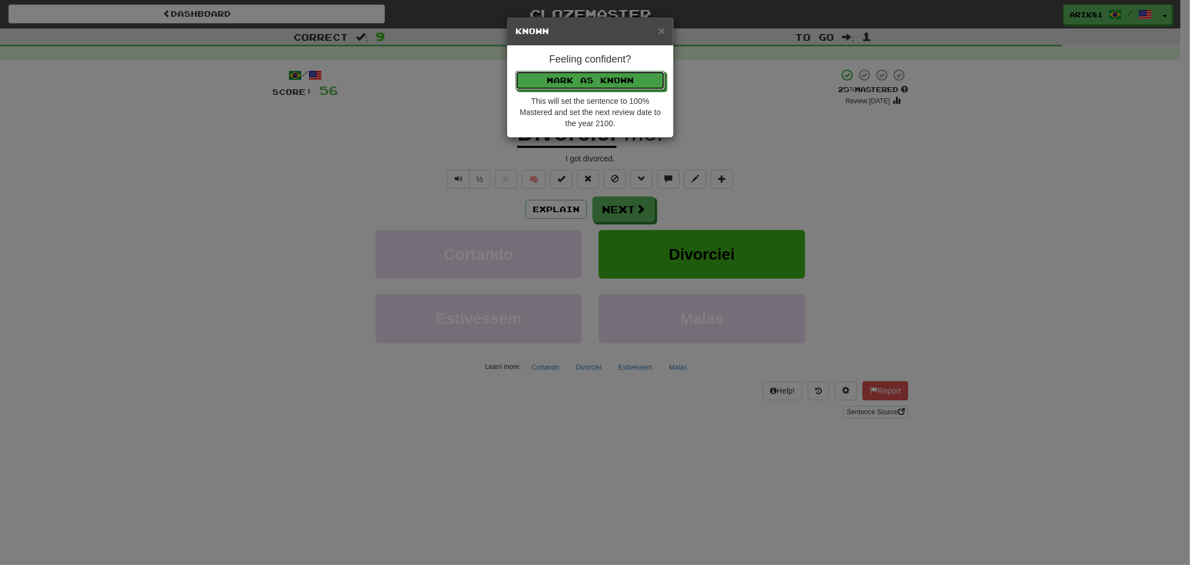
click at [515, 71] on button "Mark as Known" at bounding box center [589, 80] width 149 height 19
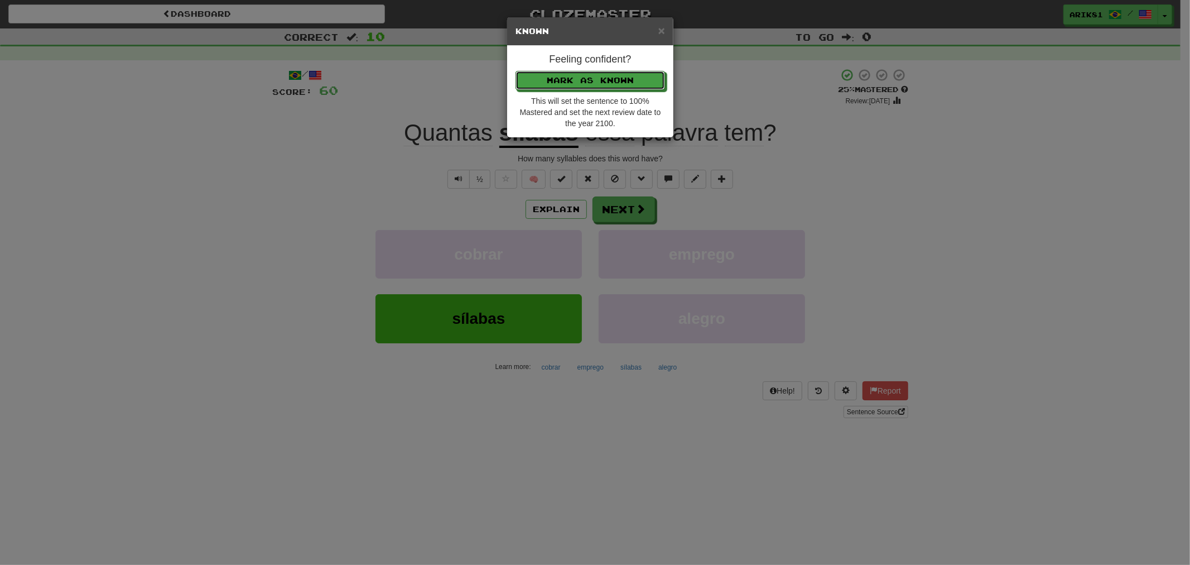
click at [515, 71] on button "Mark as Known" at bounding box center [589, 80] width 149 height 19
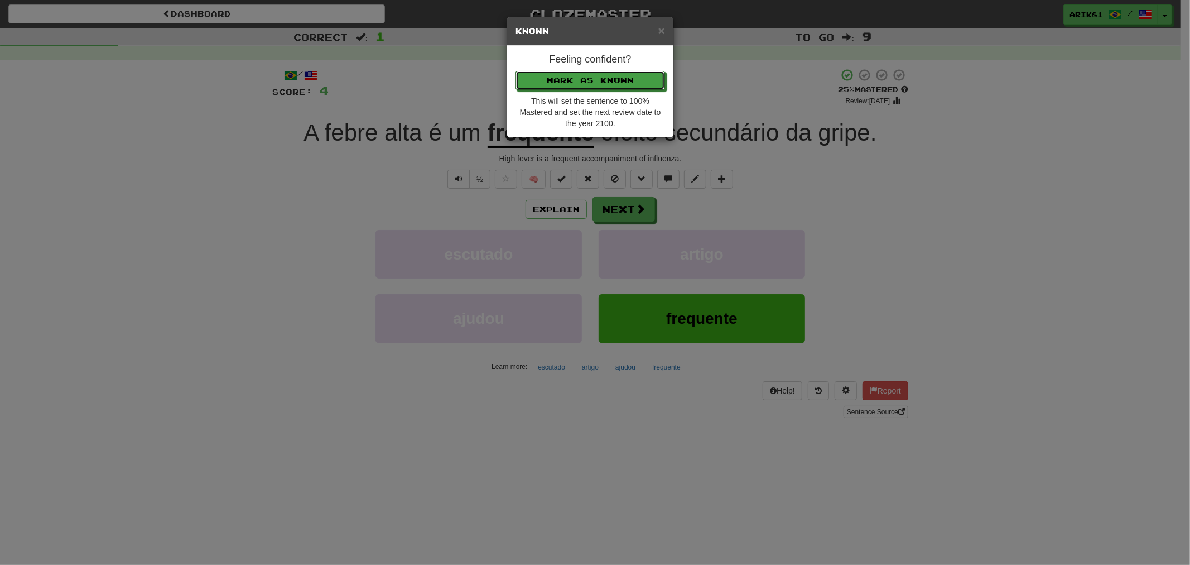
click at [515, 71] on button "Mark as Known" at bounding box center [589, 80] width 149 height 19
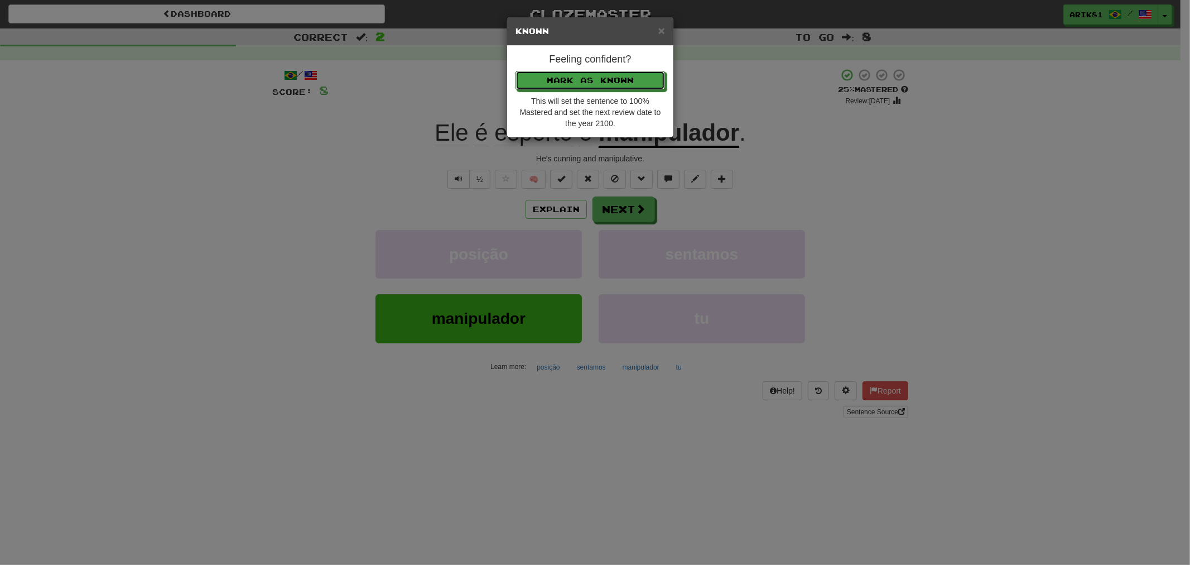
click at [515, 71] on button "Mark as Known" at bounding box center [589, 80] width 149 height 19
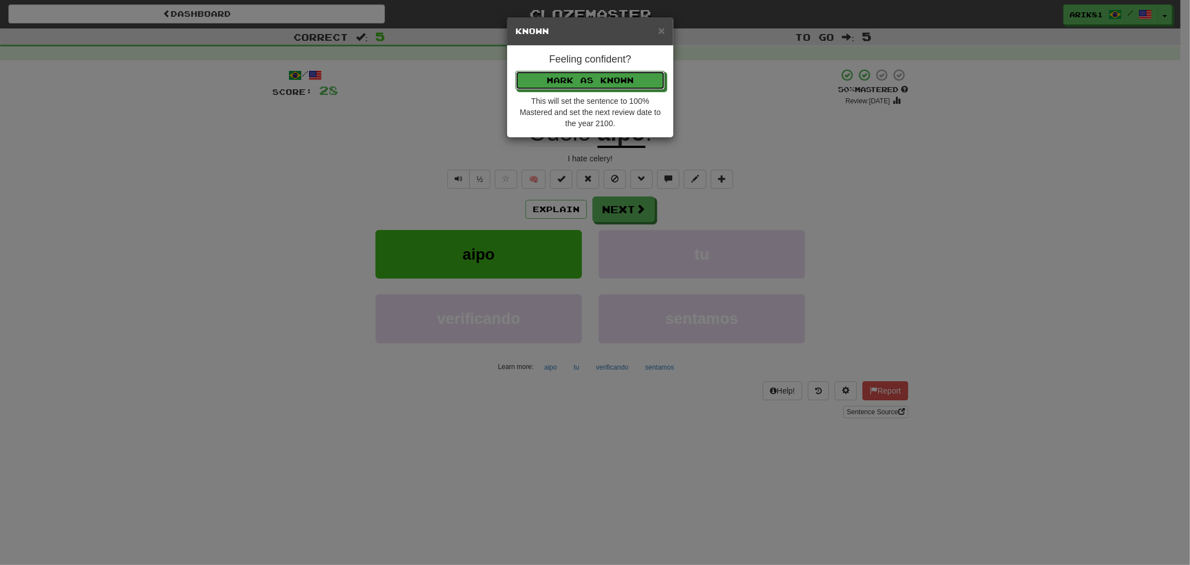
click at [515, 71] on button "Mark as Known" at bounding box center [589, 80] width 149 height 19
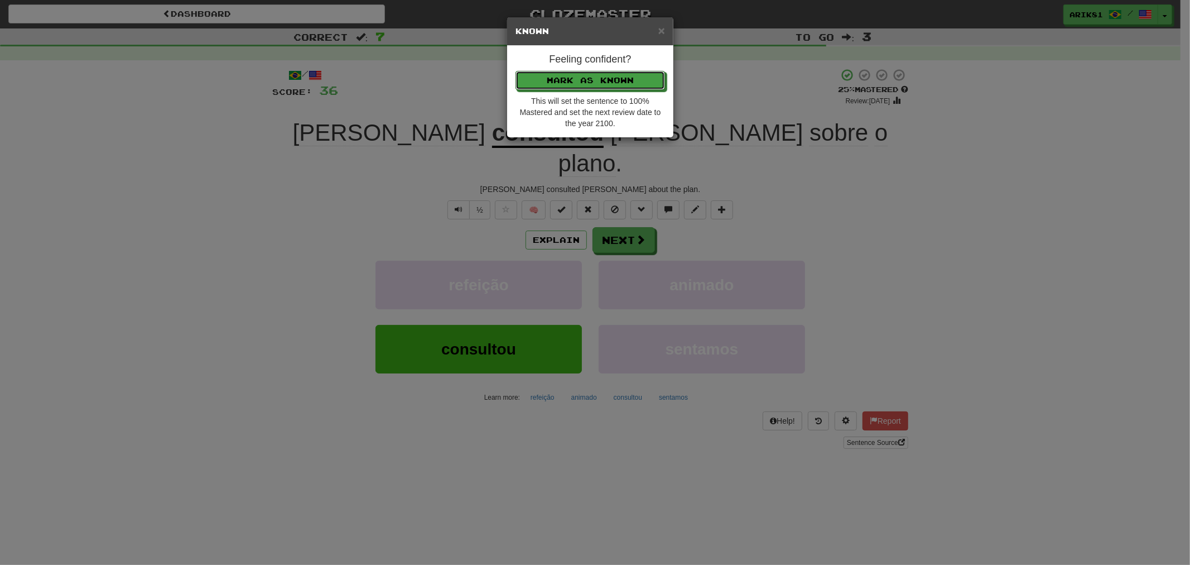
click at [515, 71] on button "Mark as Known" at bounding box center [589, 80] width 149 height 19
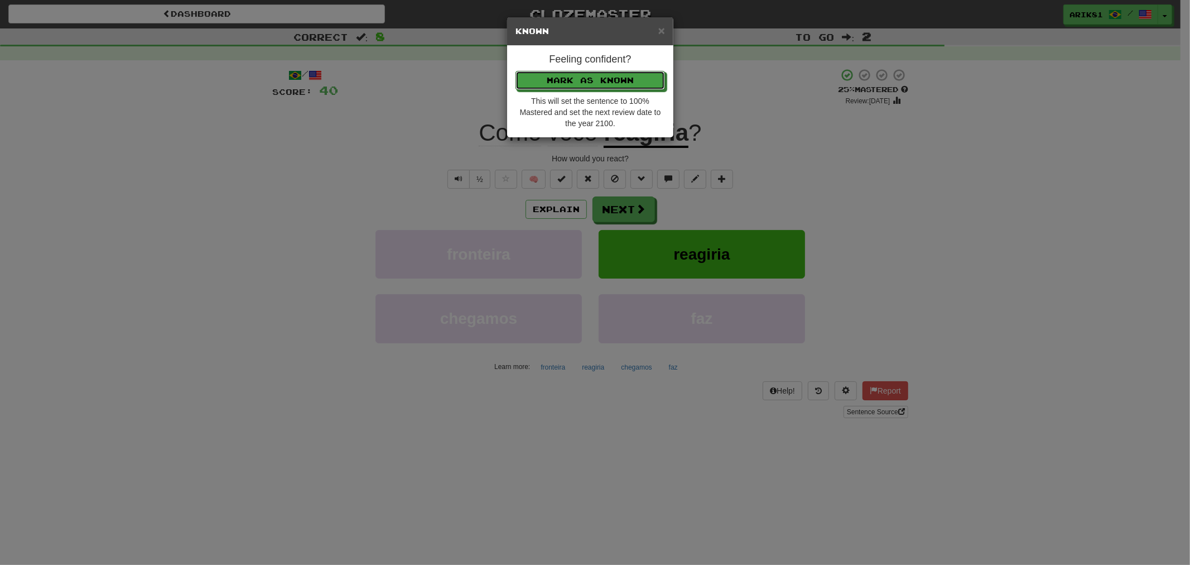
click at [515, 71] on button "Mark as Known" at bounding box center [589, 80] width 149 height 19
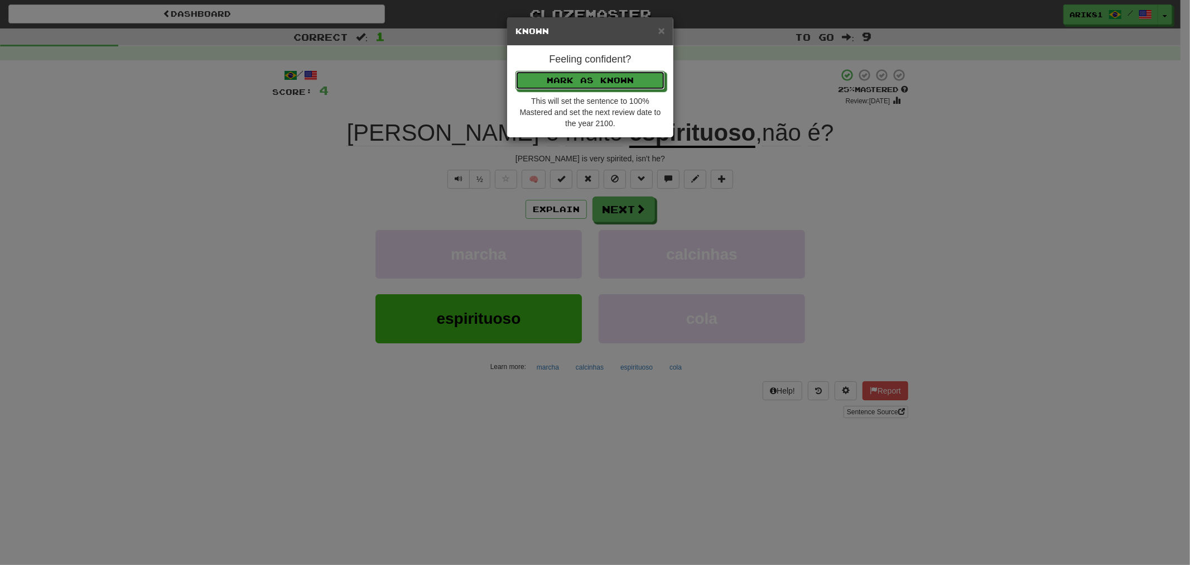
click at [515, 71] on button "Mark as Known" at bounding box center [589, 80] width 149 height 19
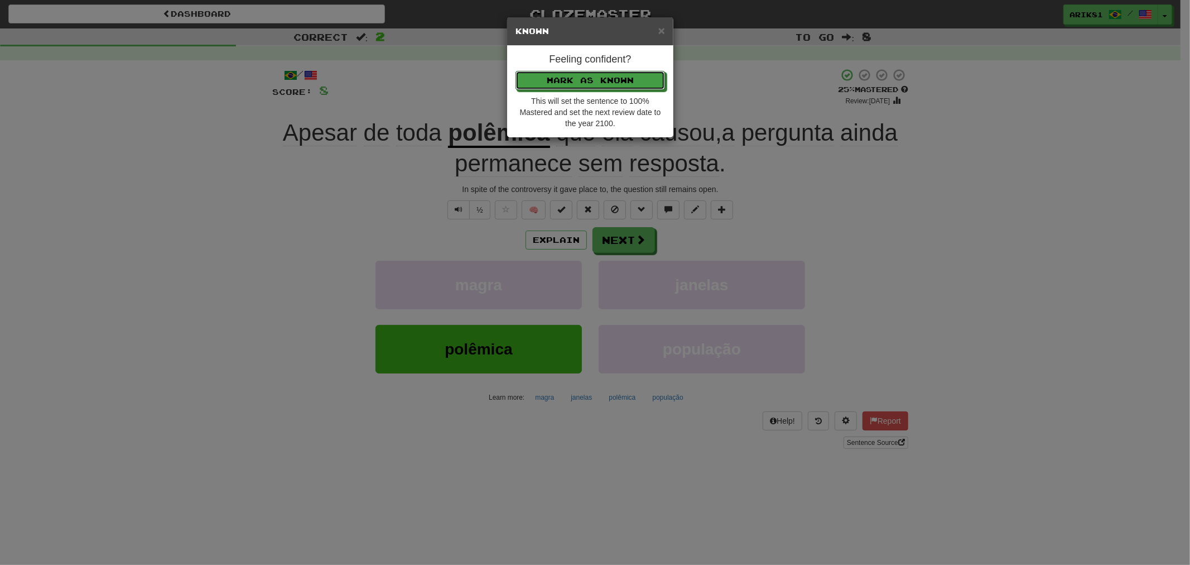
click at [515, 71] on button "Mark as Known" at bounding box center [589, 80] width 149 height 19
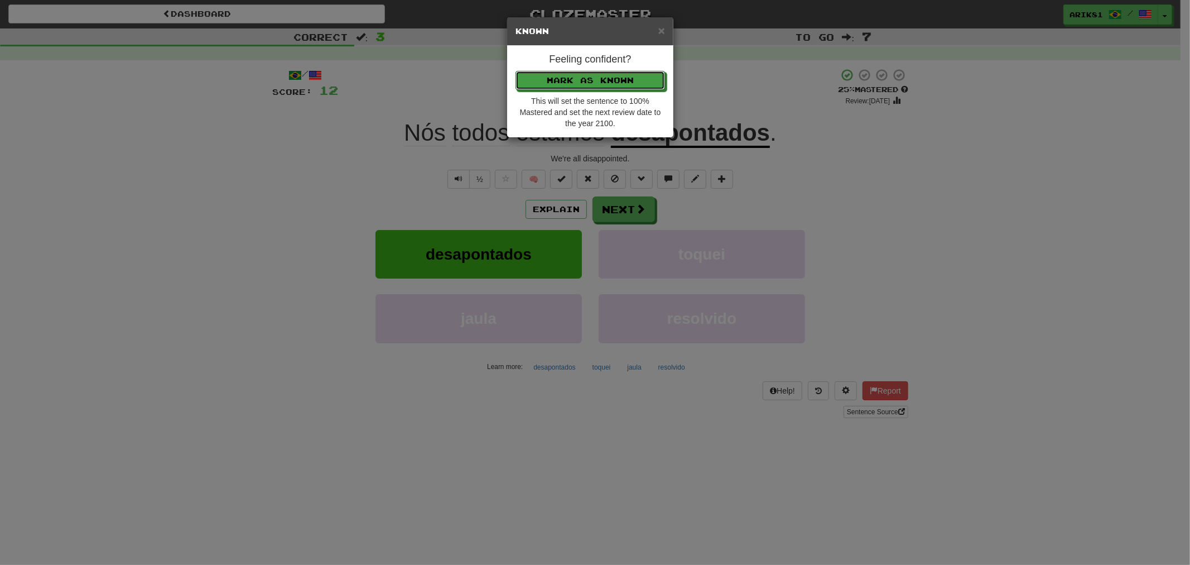
click at [515, 71] on button "Mark as Known" at bounding box center [589, 80] width 149 height 19
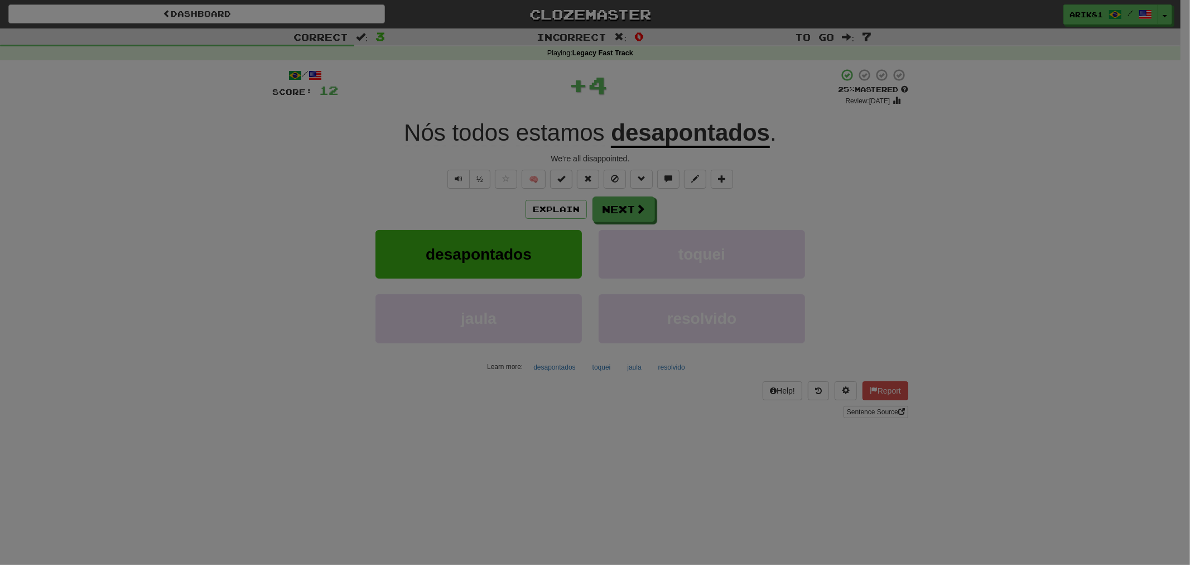
click button "Mark as Known" at bounding box center [589, 50] width 149 height 19
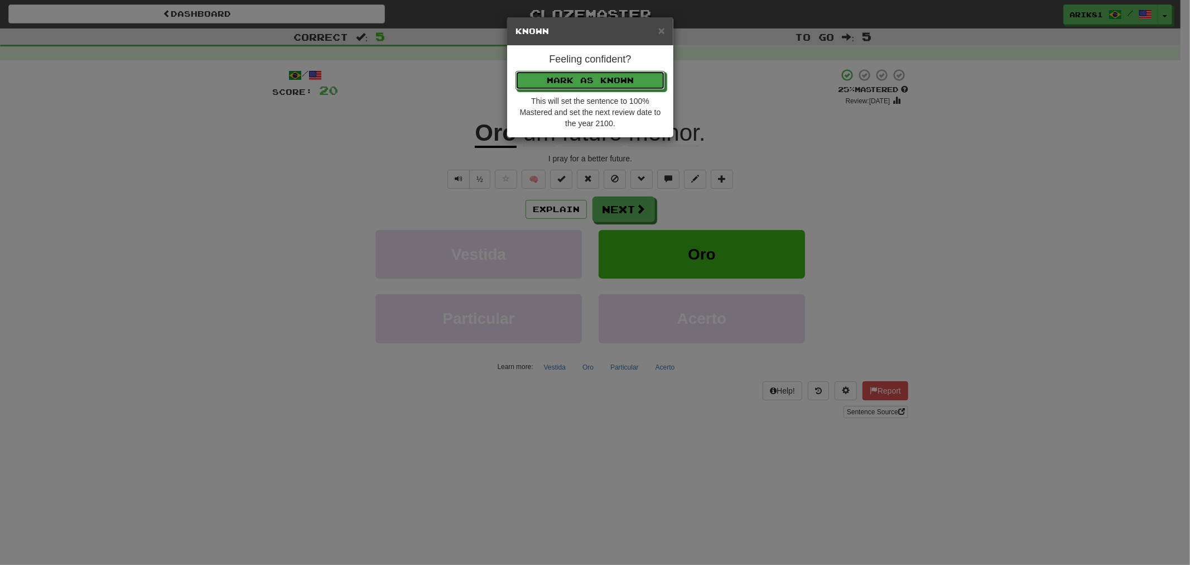
click at [515, 71] on button "Mark as Known" at bounding box center [589, 80] width 149 height 19
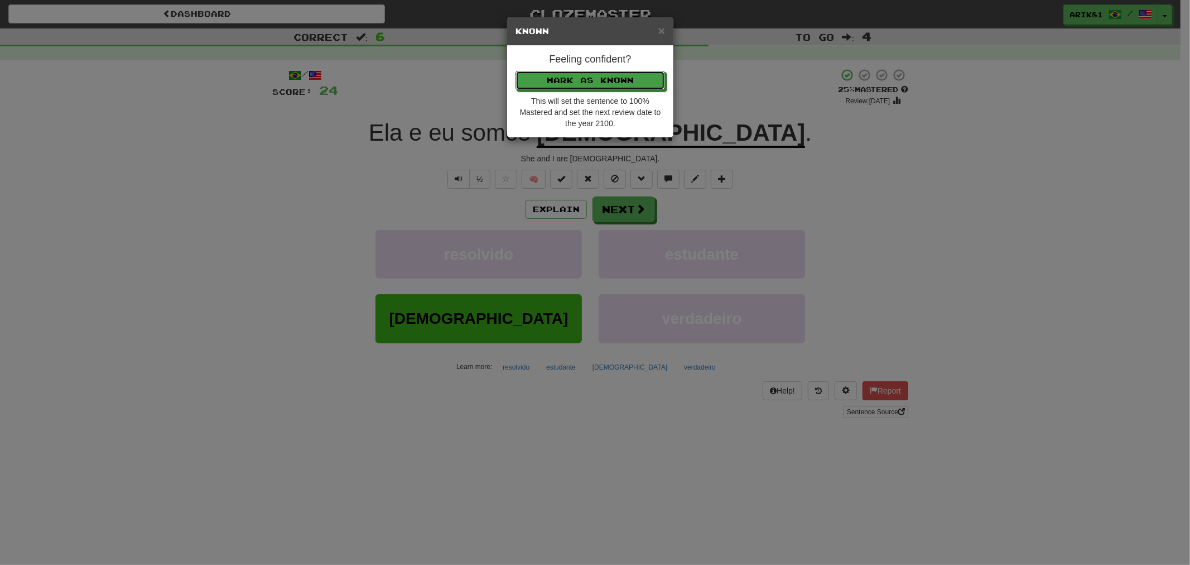
click at [515, 71] on button "Mark as Known" at bounding box center [589, 80] width 149 height 19
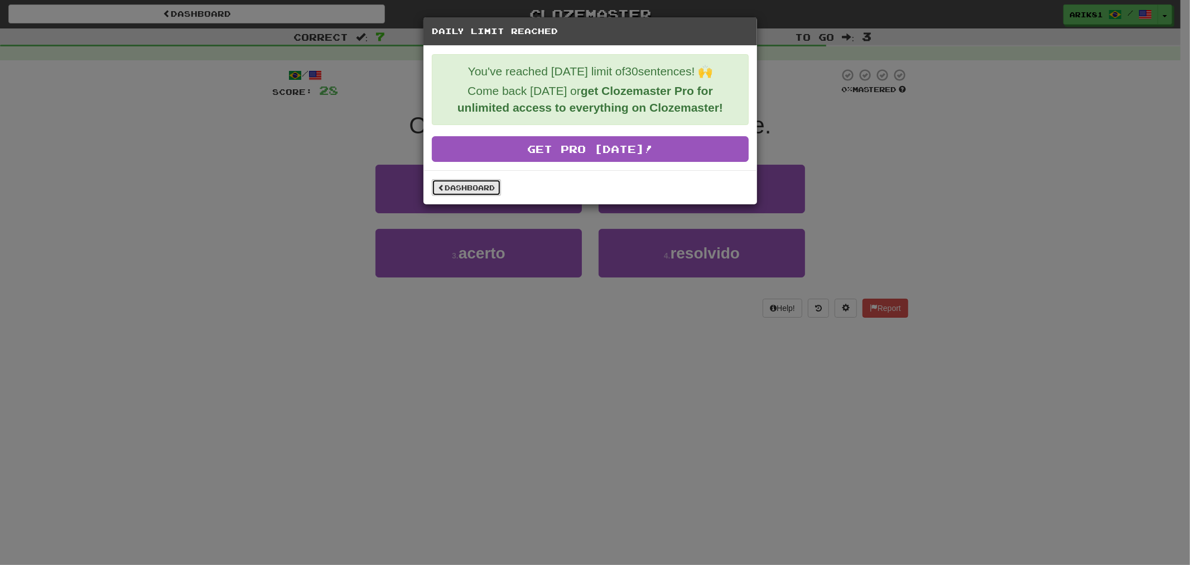
click at [448, 192] on link "Dashboard" at bounding box center [466, 187] width 69 height 17
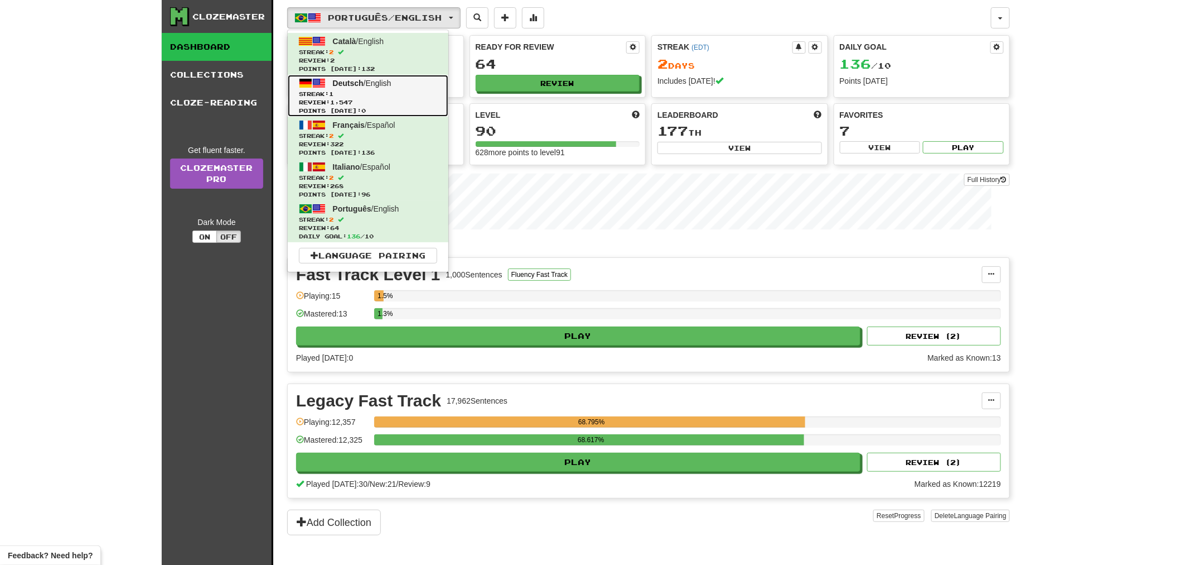
click at [387, 109] on span "Points today: 0" at bounding box center [368, 111] width 138 height 8
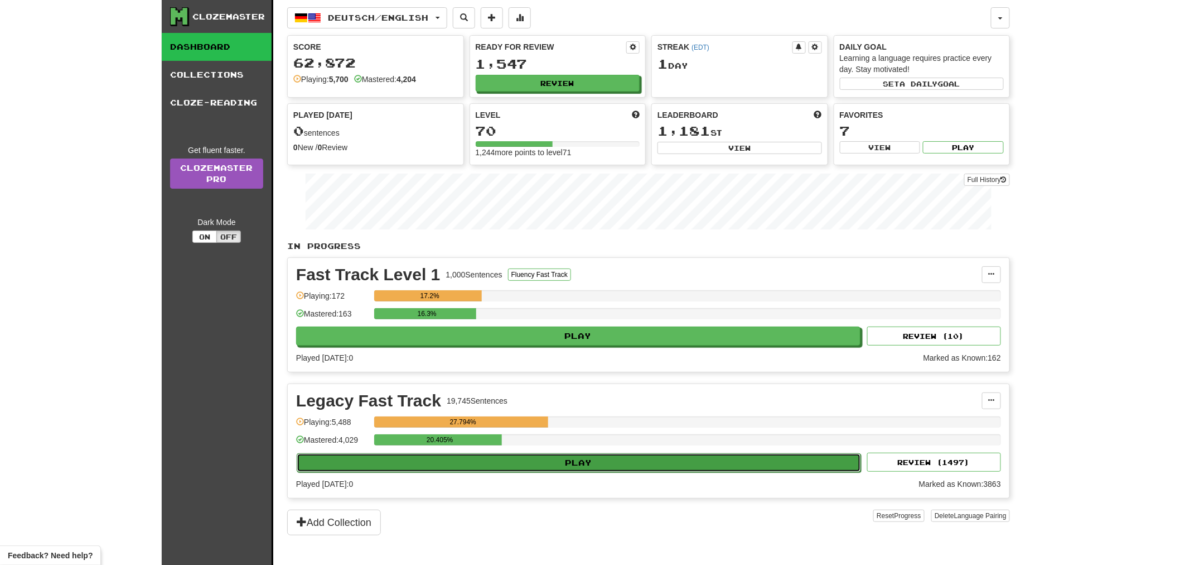
click at [631, 469] on button "Play" at bounding box center [579, 462] width 565 height 19
select select "**"
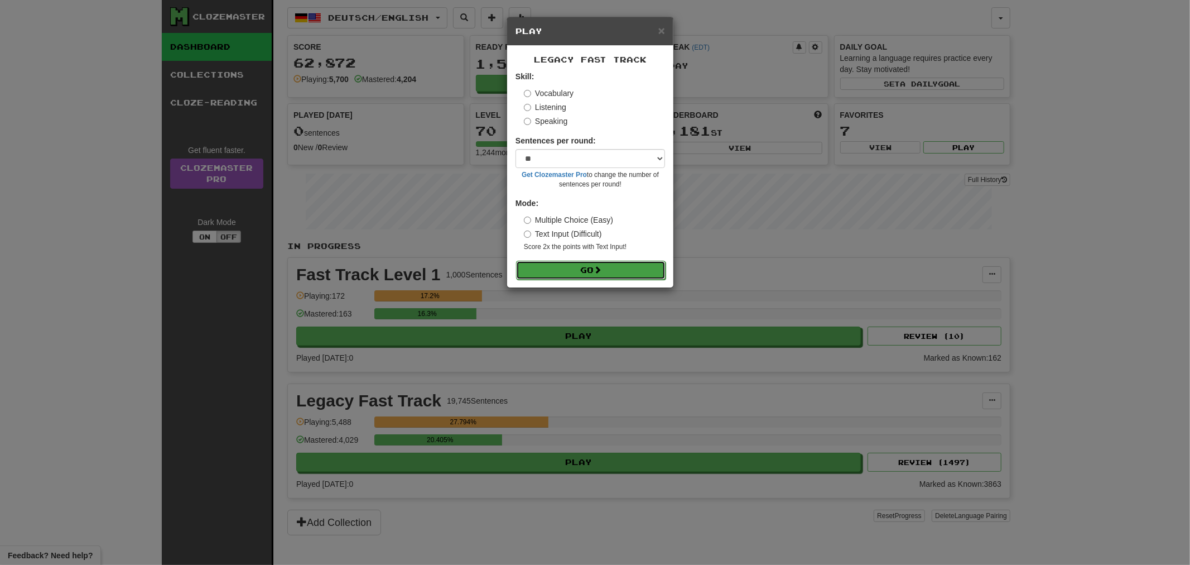
click at [610, 276] on button "Go" at bounding box center [590, 270] width 149 height 19
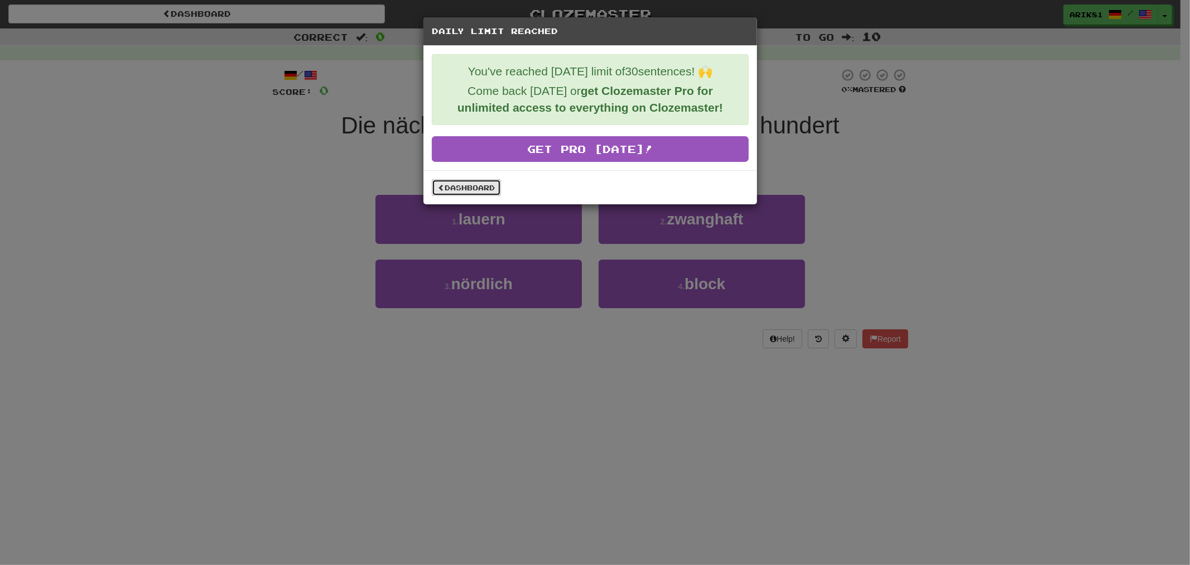
click at [469, 181] on link "Dashboard" at bounding box center [466, 187] width 69 height 17
